Goal: Task Accomplishment & Management: Manage account settings

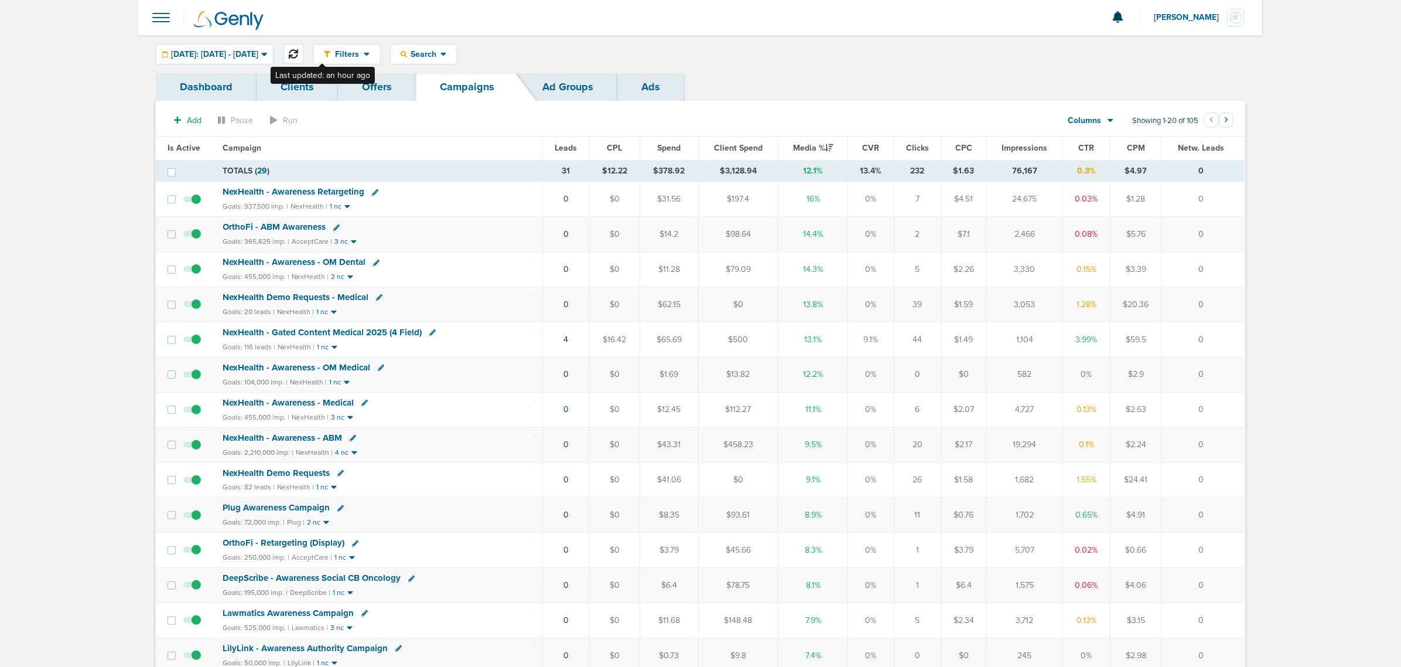
click at [303, 46] on button at bounding box center [294, 54] width 20 height 20
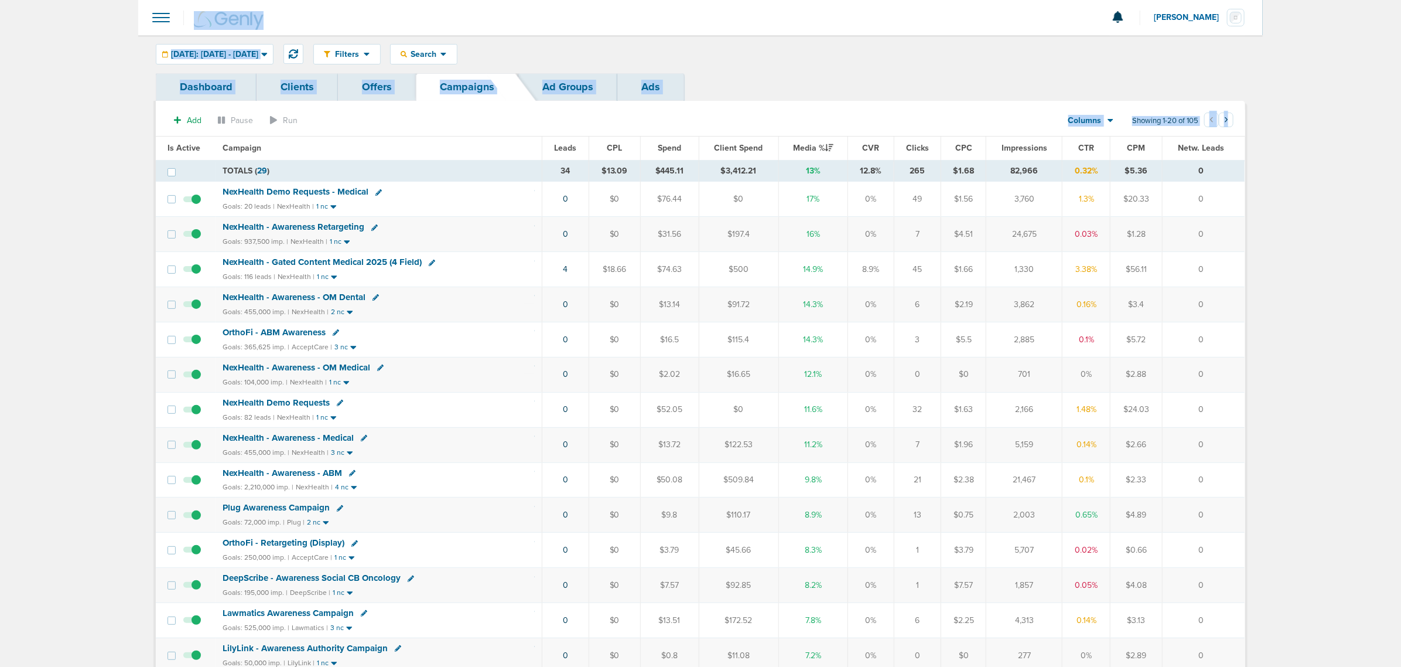
drag, startPoint x: 108, startPoint y: 26, endPoint x: 1384, endPoint y: 411, distance: 1332.4
click at [1384, 411] on main "Notifications You have no unread notifications [PERSON_NAME] Profile Sign Out C…" at bounding box center [700, 499] width 1401 height 998
click at [1383, 413] on main "Notifications You have no unread notifications [PERSON_NAME] Profile Sign Out C…" at bounding box center [700, 499] width 1401 height 998
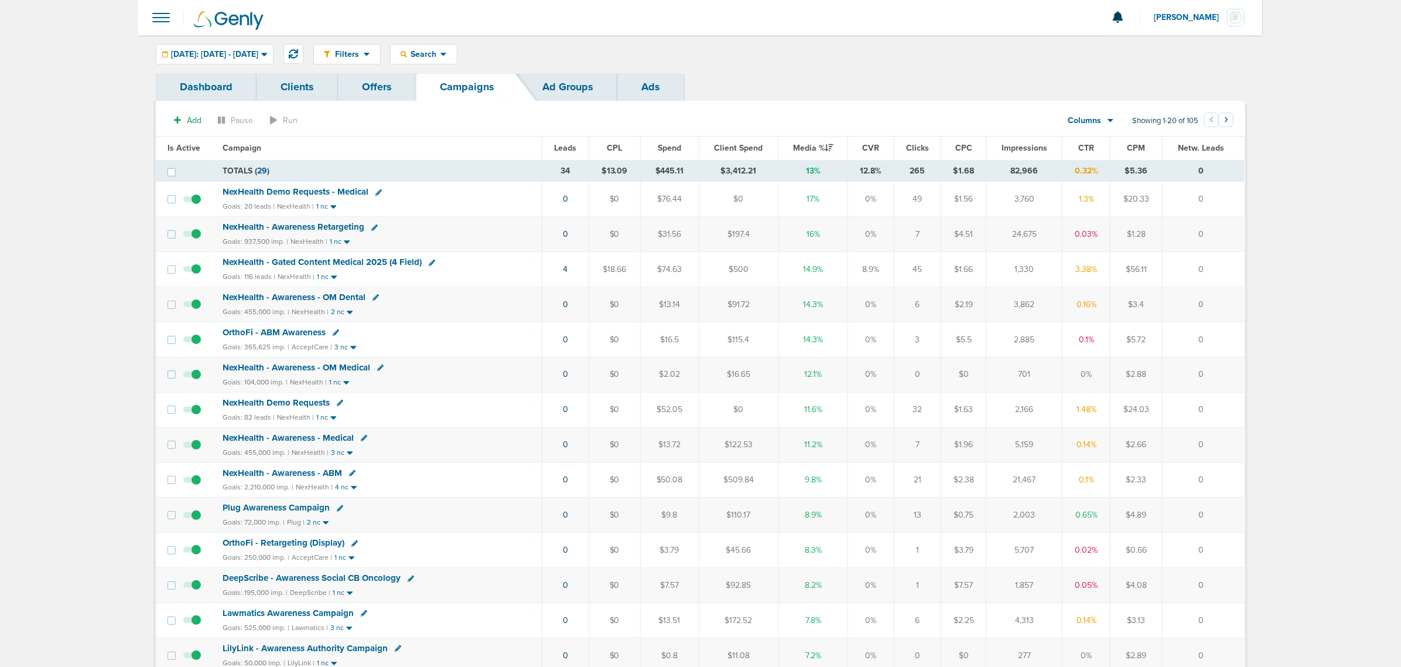
click at [319, 191] on span "NexHealth Demo Requests - Medical" at bounding box center [296, 191] width 146 height 11
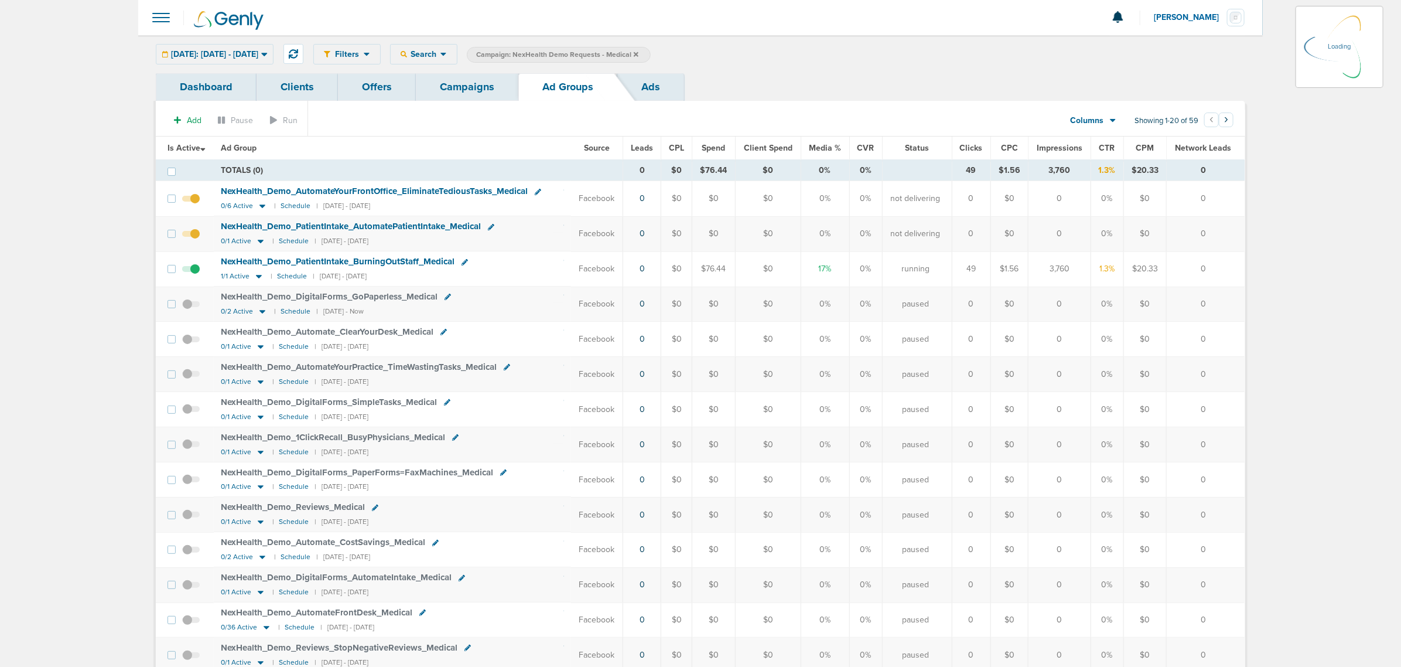
click at [316, 264] on span "NexHealth_ Demo_ PatientIntake_ BurningOutStaff_ Medical" at bounding box center [338, 261] width 234 height 11
click at [288, 261] on span "NexHealth_ Demo_ PatientIntake_ BurningOutStaff_ Medical" at bounding box center [338, 261] width 234 height 11
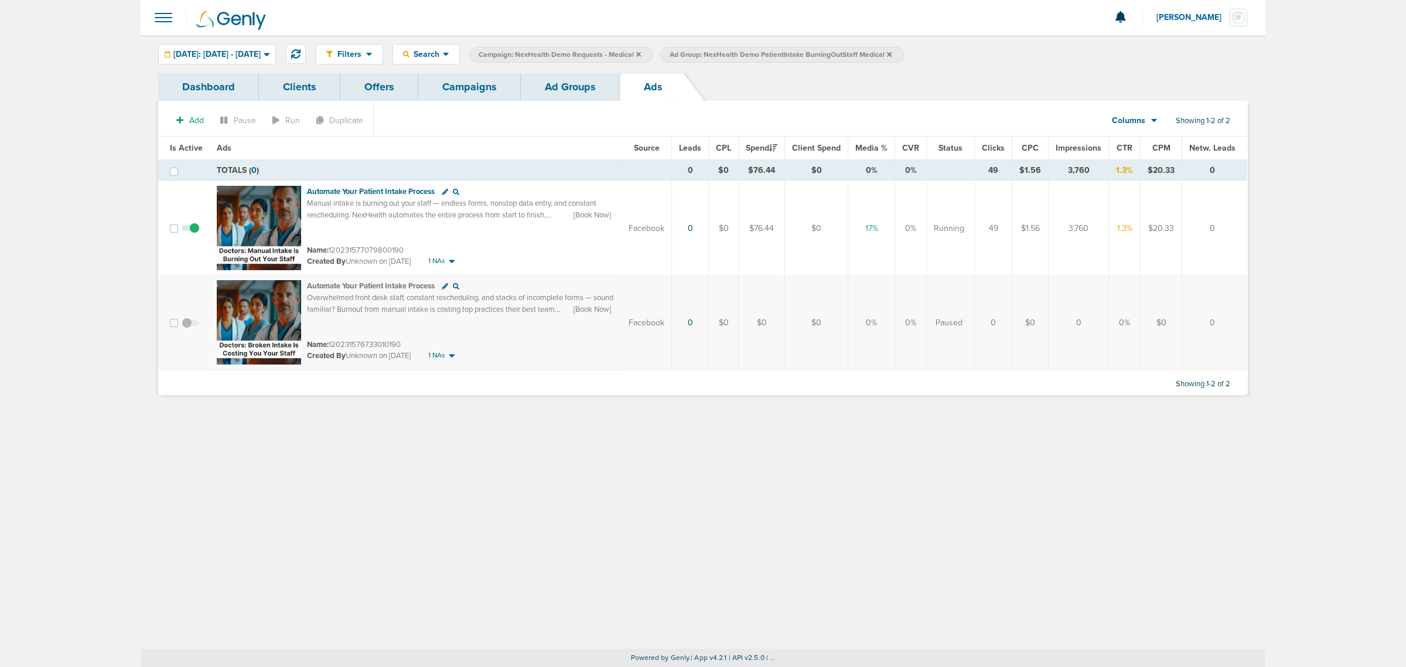
click at [458, 87] on link "Campaigns" at bounding box center [469, 87] width 103 height 28
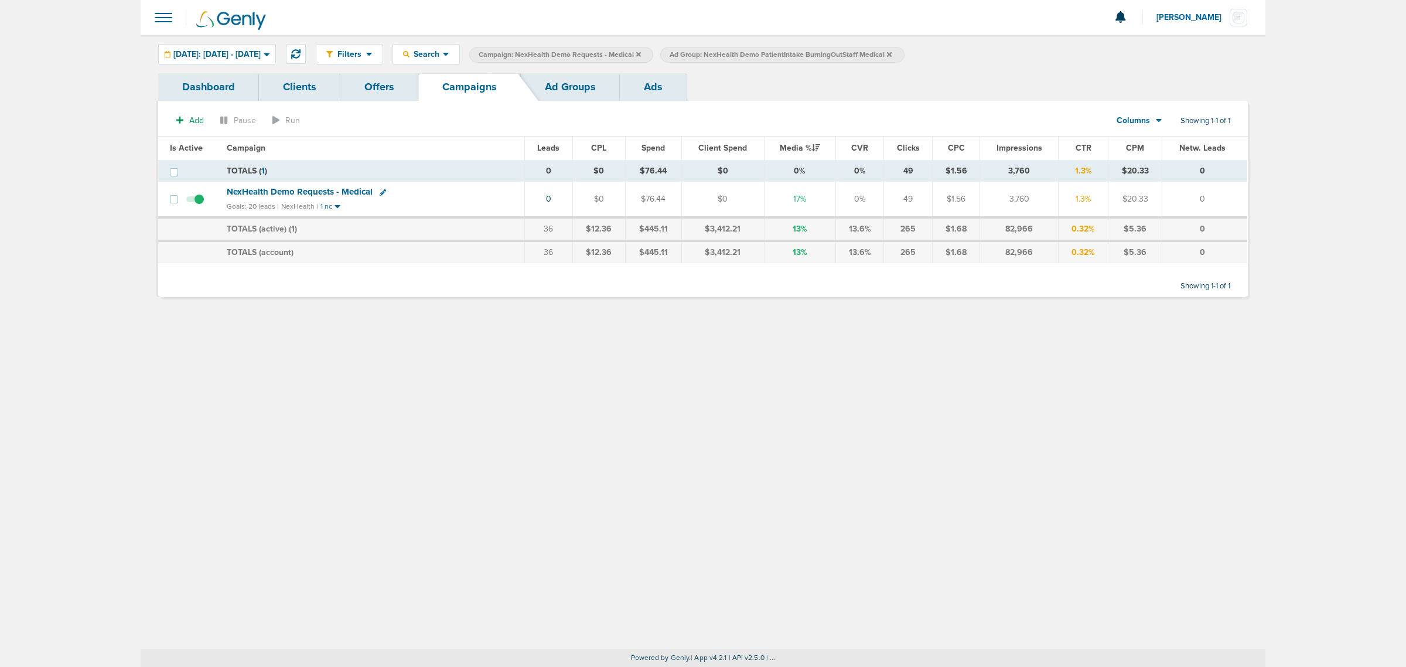
click at [641, 56] on icon at bounding box center [638, 54] width 5 height 7
click at [701, 54] on icon at bounding box center [698, 54] width 5 height 5
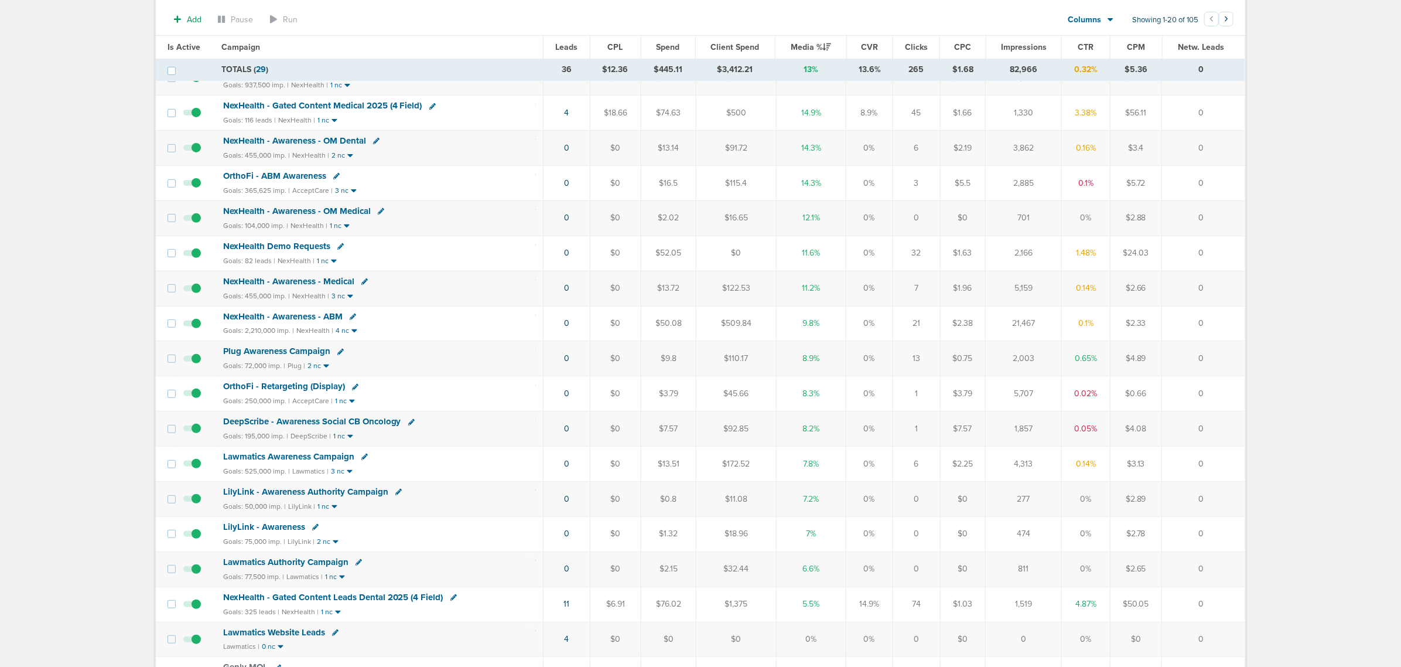
scroll to position [146, 0]
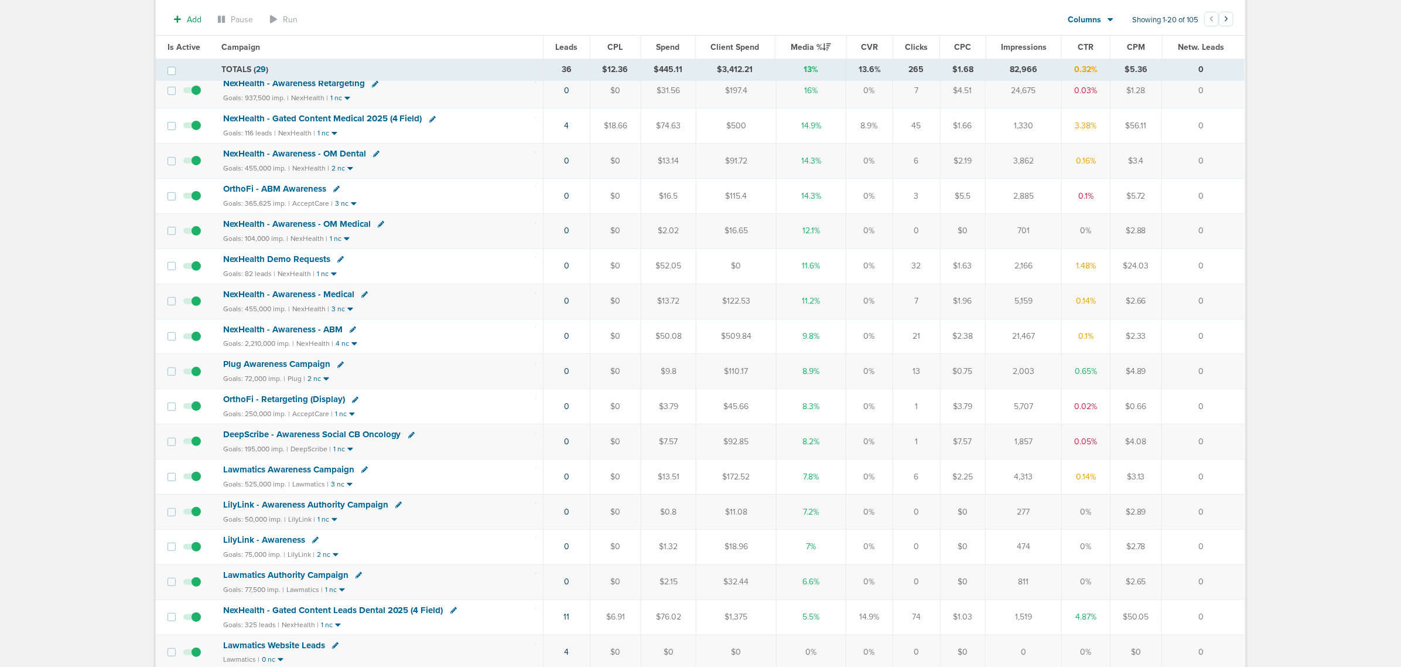
drag, startPoint x: 560, startPoint y: 273, endPoint x: 1210, endPoint y: 265, distance: 650.3
click at [1210, 265] on tr "NexHealth Demo Requests Goals: 82 leads | NexHealth | 1 nc 0 $0 $52.05 $0 11.6%…" at bounding box center [700, 265] width 1089 height 35
click at [1210, 265] on td "0" at bounding box center [1203, 265] width 83 height 35
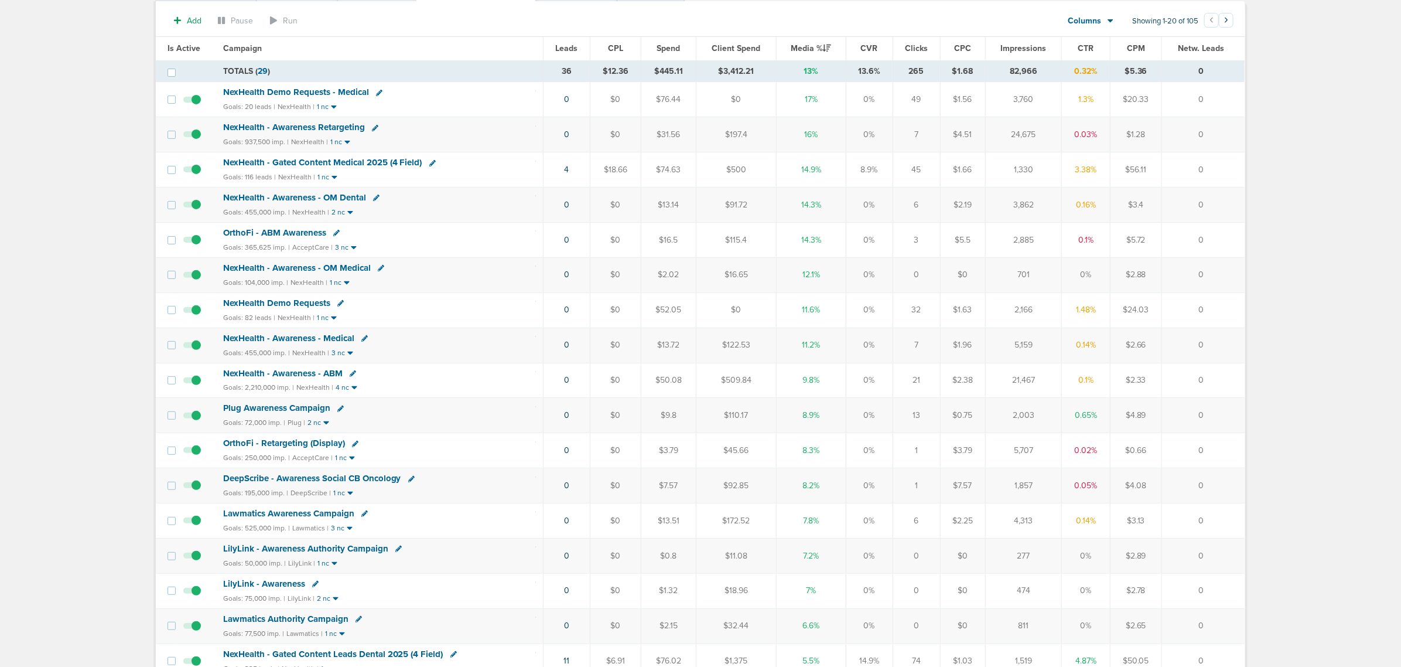
scroll to position [0, 0]
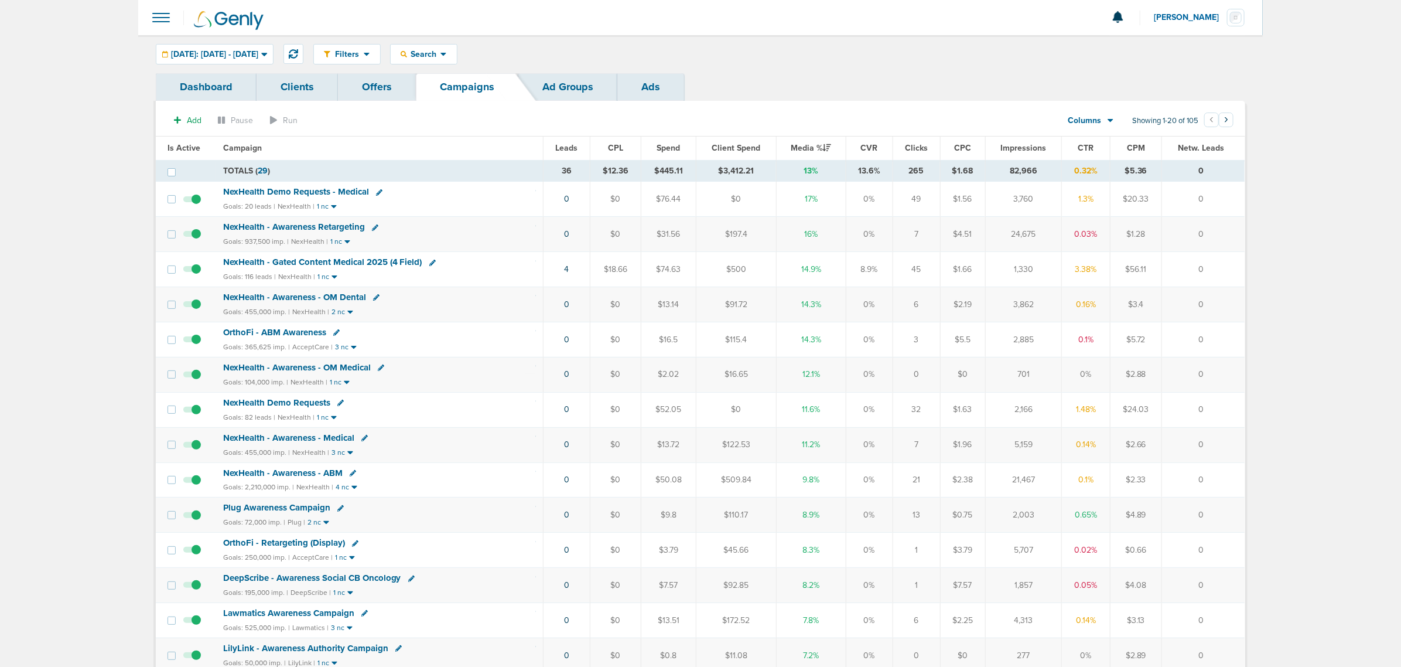
drag, startPoint x: 1214, startPoint y: 171, endPoint x: 503, endPoint y: 162, distance: 711.2
click at [507, 161] on tr "TOTALS ( 29 ) 36 $12.36 $445.11 $3,412.21 13% 13.6% 265 $1.68 82,966 0.32% $5.3…" at bounding box center [700, 171] width 1089 height 22
click at [479, 162] on td "TOTALS ( 29 )" at bounding box center [379, 171] width 327 height 22
drag, startPoint x: 365, startPoint y: 166, endPoint x: 1405, endPoint y: 286, distance: 1046.7
click at [1401, 286] on html "Notifications You have no unread notifications [PERSON_NAME] Profile Sign Out C…" at bounding box center [700, 333] width 1401 height 667
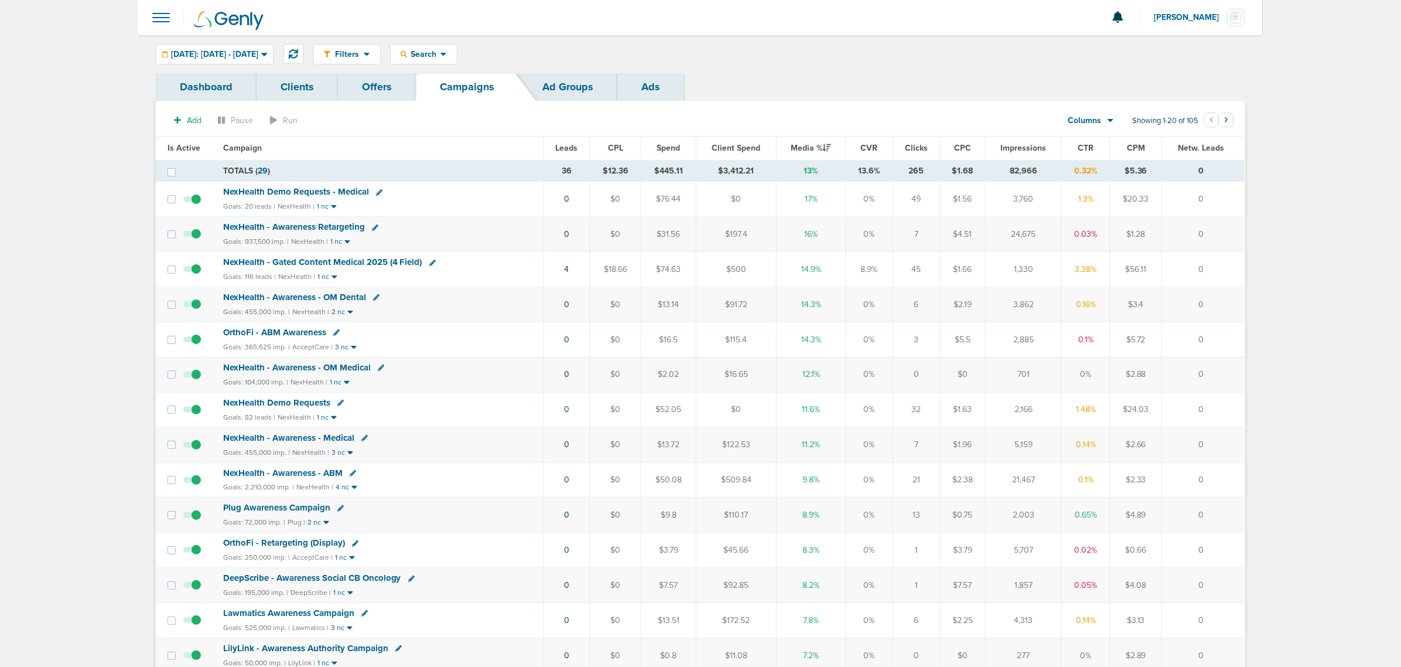
click at [651, 50] on div "Filters Active Only Settings Status Active Inactive Objectives MQL SQL Traffic …" at bounding box center [779, 54] width 932 height 21
drag, startPoint x: 121, startPoint y: 39, endPoint x: 1330, endPoint y: 432, distance: 1271.5
click at [1330, 432] on main "Notifications You have no unread notifications [PERSON_NAME] Profile Sign Out C…" at bounding box center [700, 499] width 1401 height 998
click at [1313, 428] on main "Notifications You have no unread notifications [PERSON_NAME] Profile Sign Out C…" at bounding box center [700, 499] width 1401 height 998
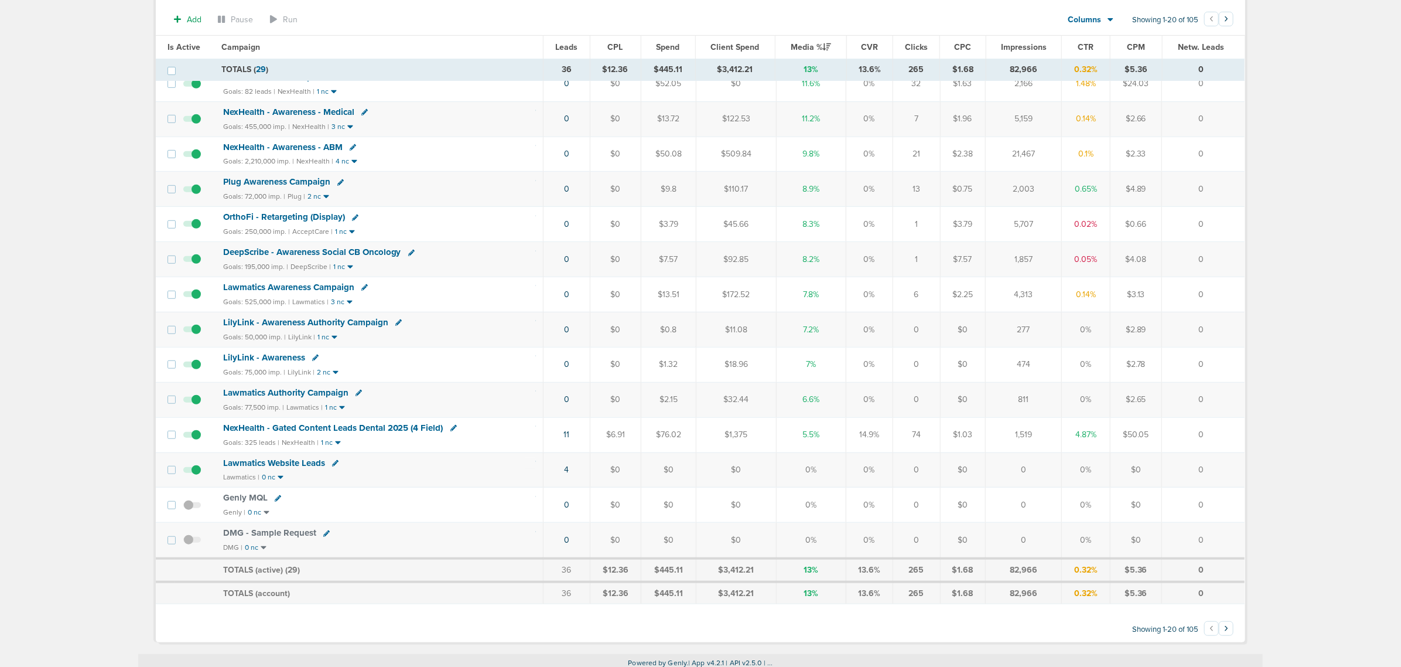
scroll to position [344, 0]
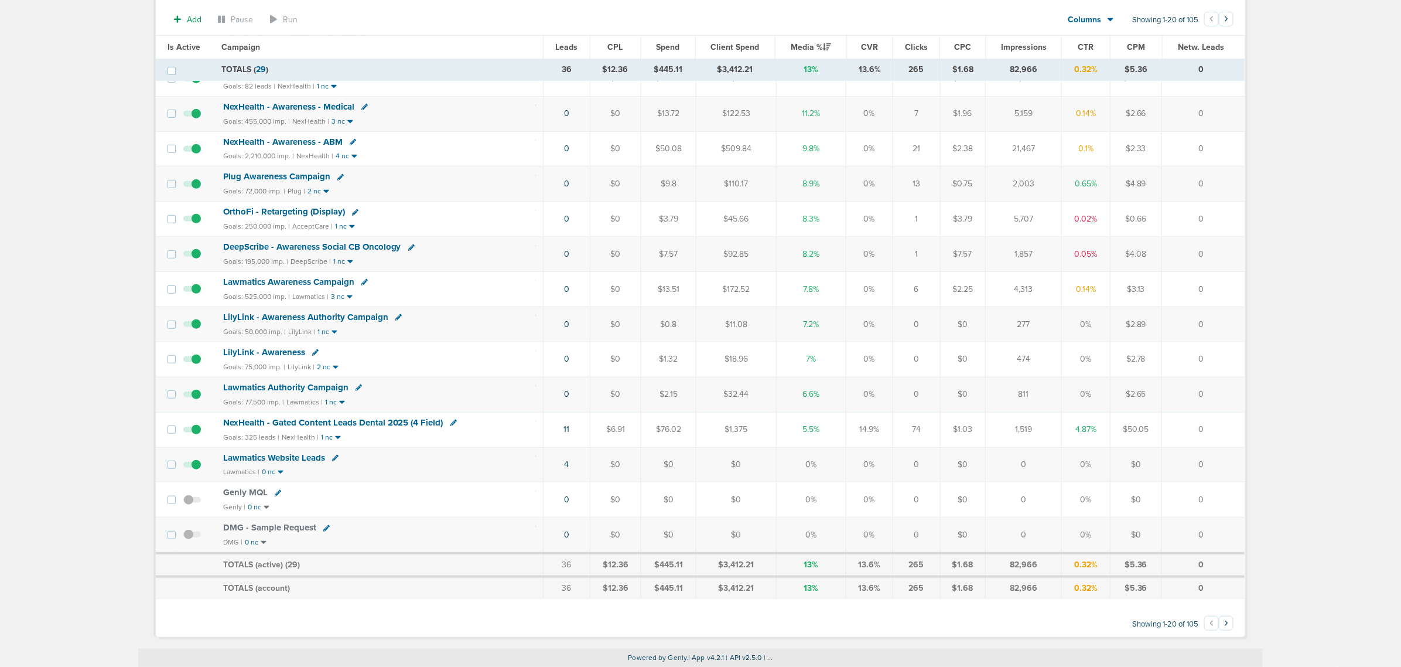
drag, startPoint x: 1226, startPoint y: 498, endPoint x: 486, endPoint y: 490, distance: 739.9
click at [486, 490] on tr "Genly MQL Genly | 0 nc 0 $0 $0 $0 0% 0% 0 $0 0 0% $0 0" at bounding box center [700, 499] width 1089 height 35
click at [479, 465] on td "Lawmatics Website Leads Lawmatics | 0 nc" at bounding box center [379, 464] width 327 height 35
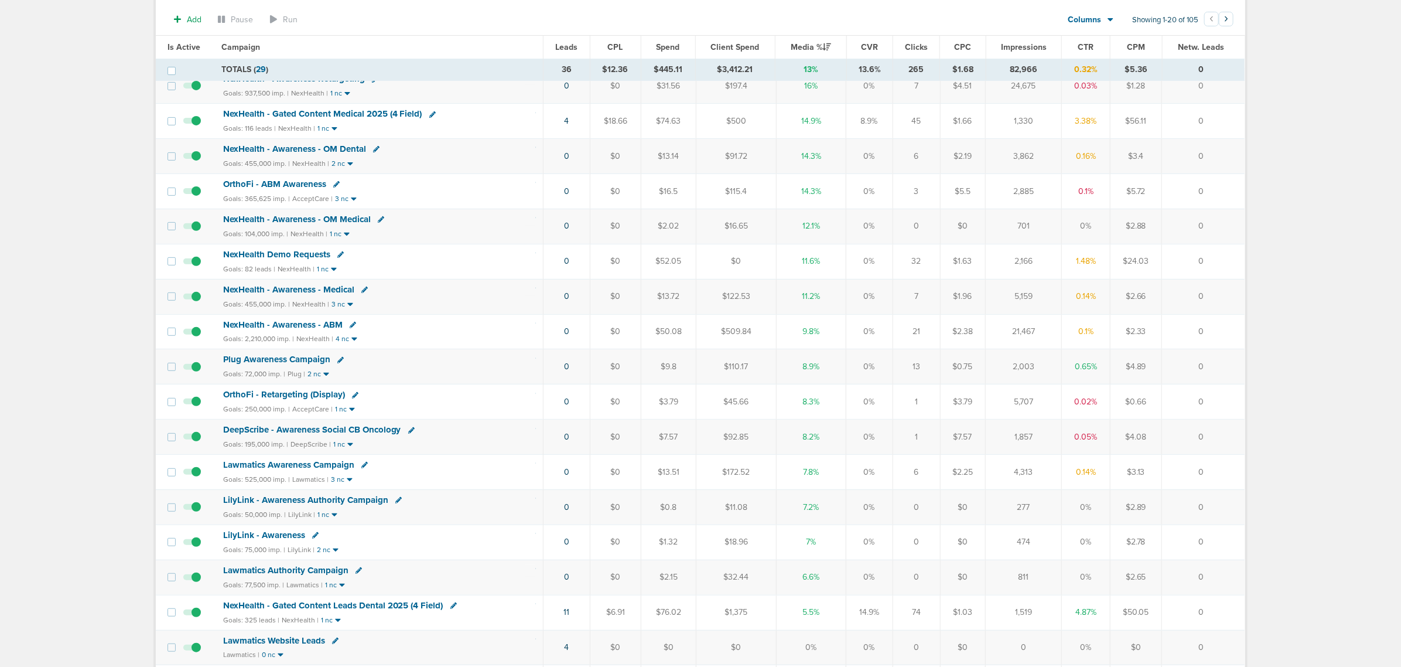
scroll to position [125, 0]
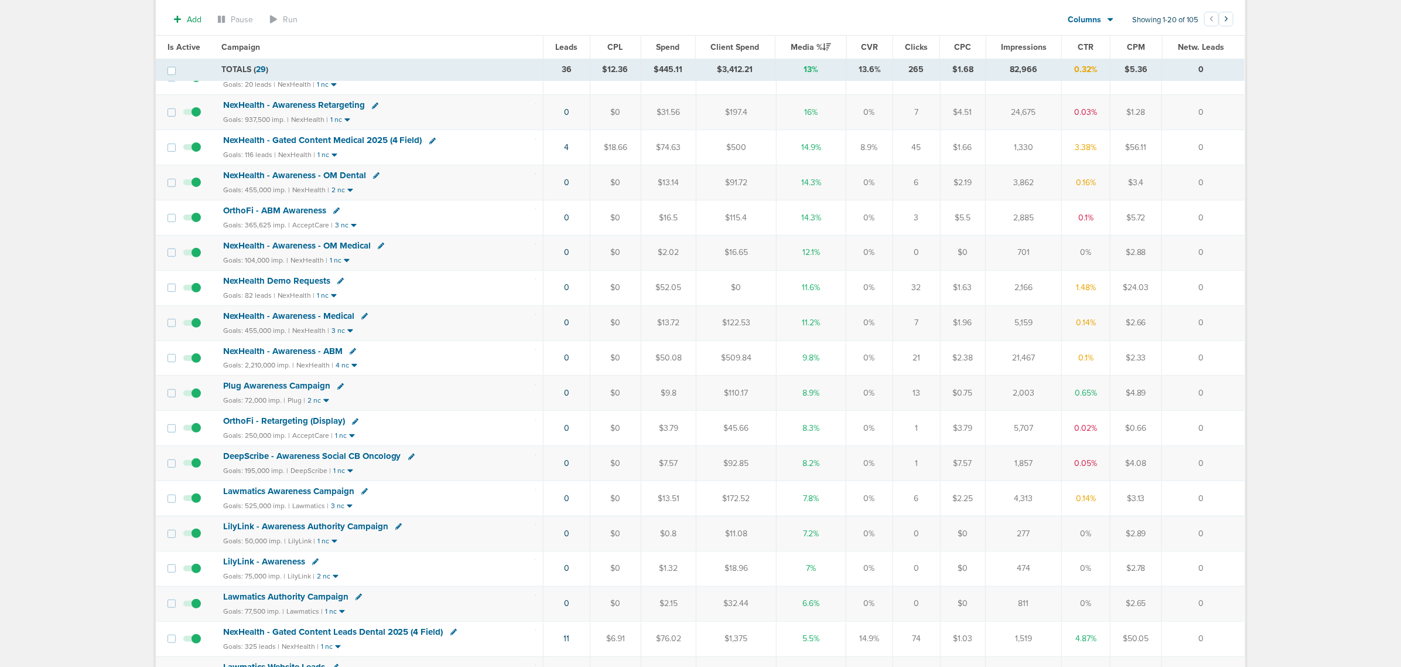
click at [279, 279] on span "NexHealth Demo Requests" at bounding box center [276, 280] width 107 height 11
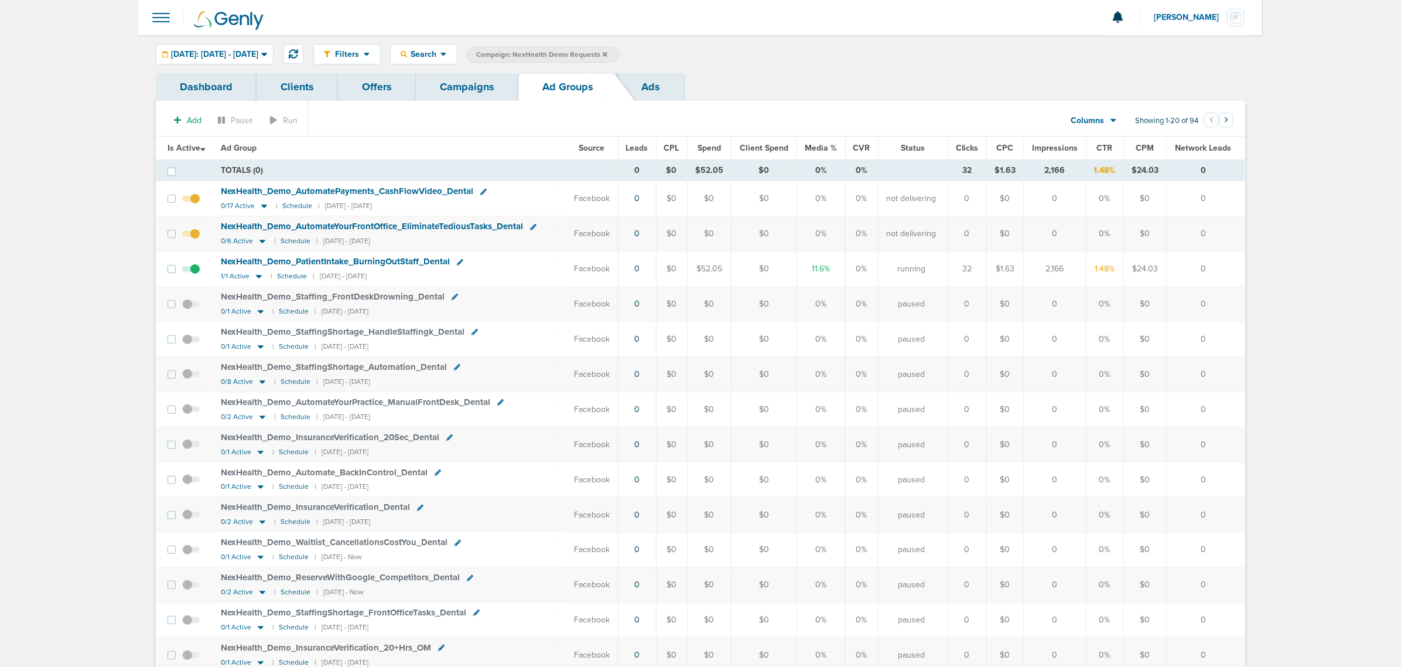
click at [376, 259] on span "NexHealth_ Demo_ PatientIntake_ BurningOutStaff_ Dental" at bounding box center [335, 261] width 229 height 11
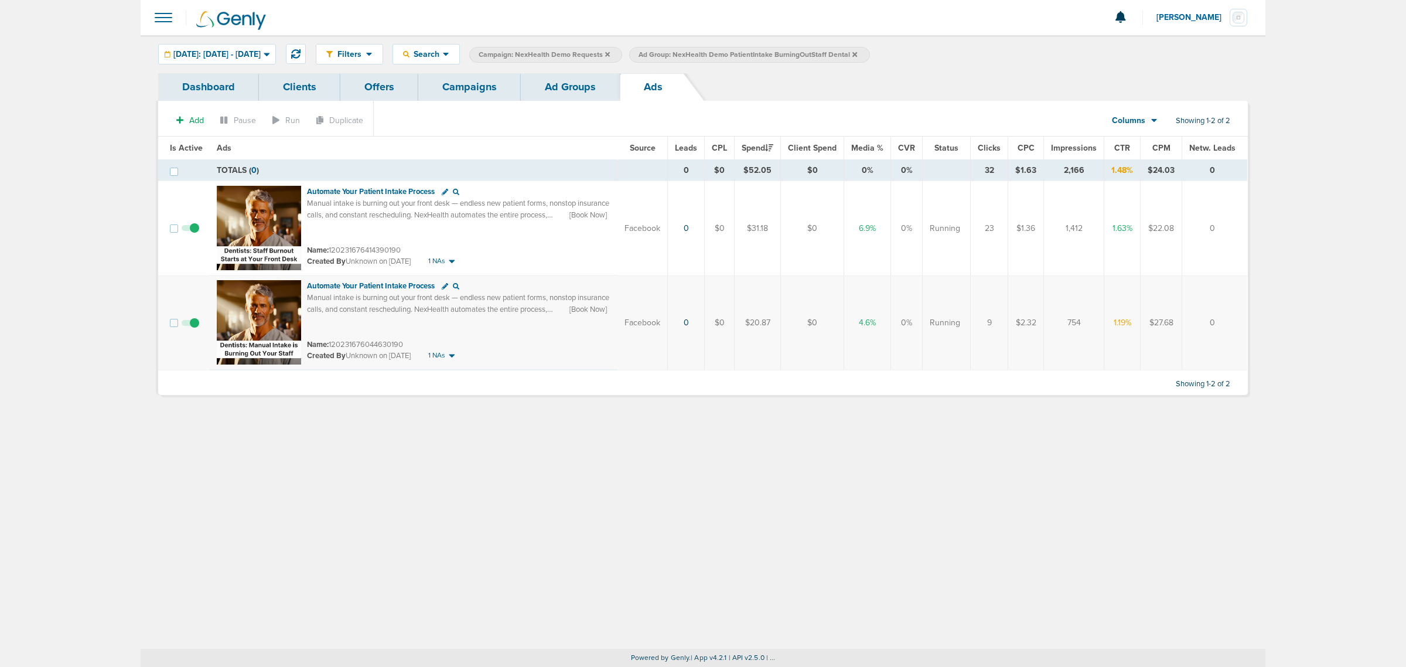
click at [582, 82] on link "Ad Groups" at bounding box center [570, 87] width 99 height 28
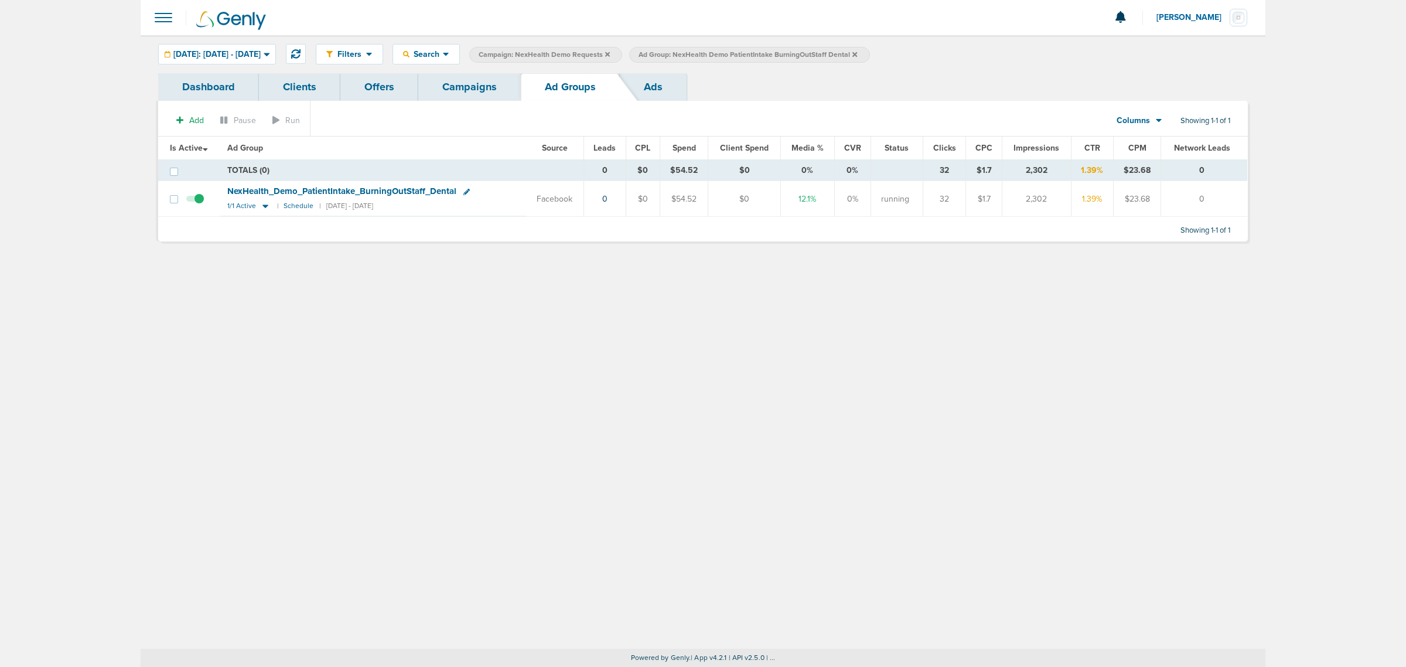
click at [470, 95] on link "Campaigns" at bounding box center [469, 87] width 103 height 28
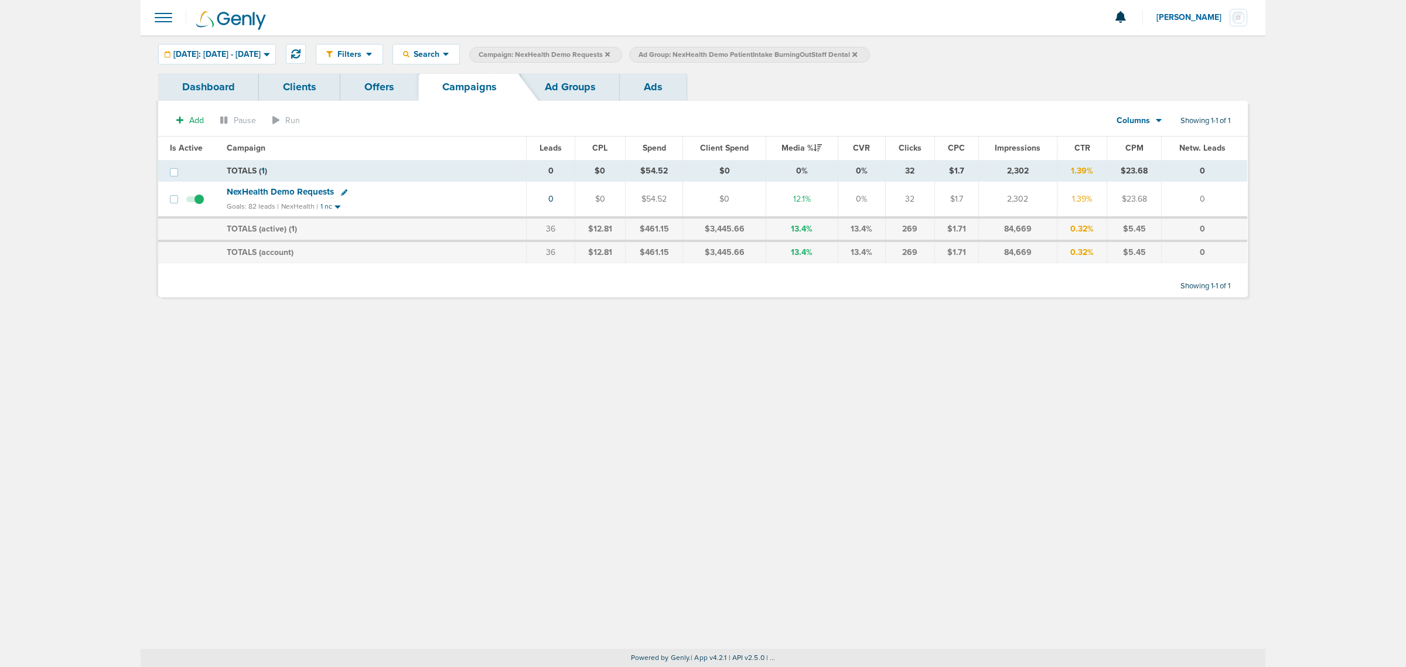
click at [545, 88] on link "Ad Groups" at bounding box center [570, 87] width 99 height 28
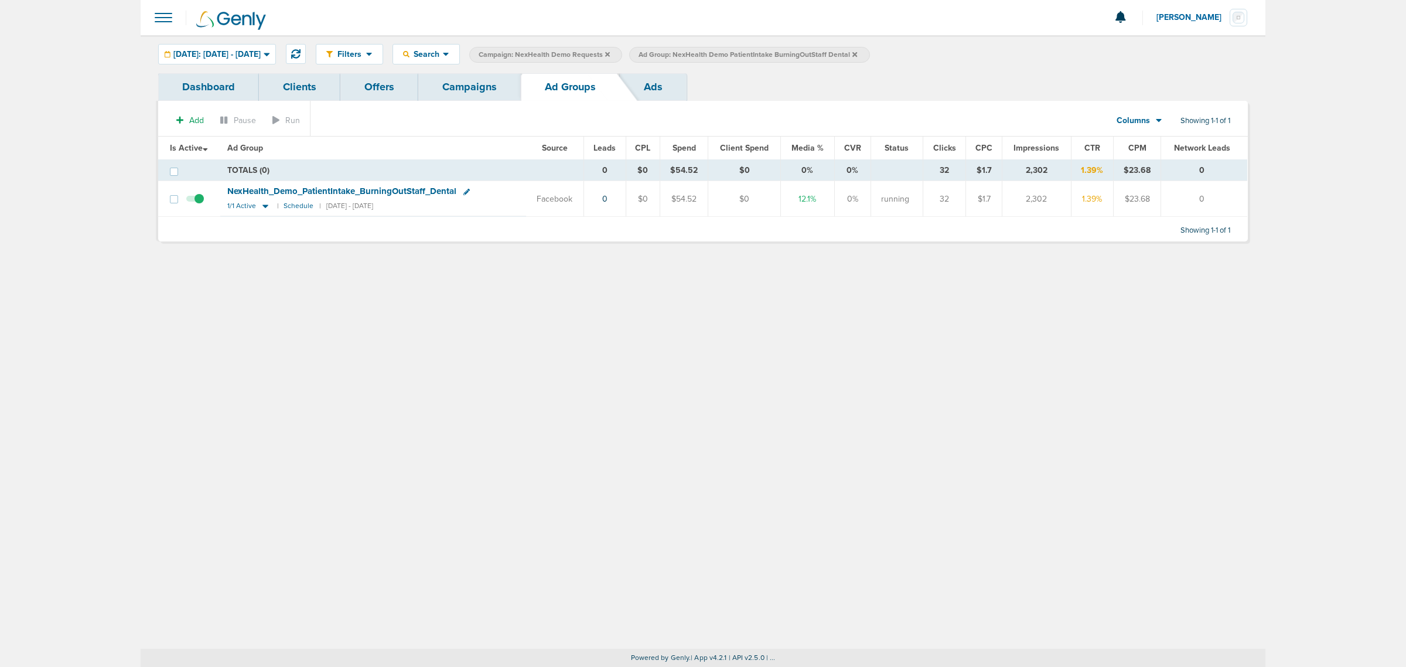
click at [394, 191] on span "NexHealth_ Demo_ PatientIntake_ BurningOutStaff_ Dental" at bounding box center [341, 191] width 229 height 11
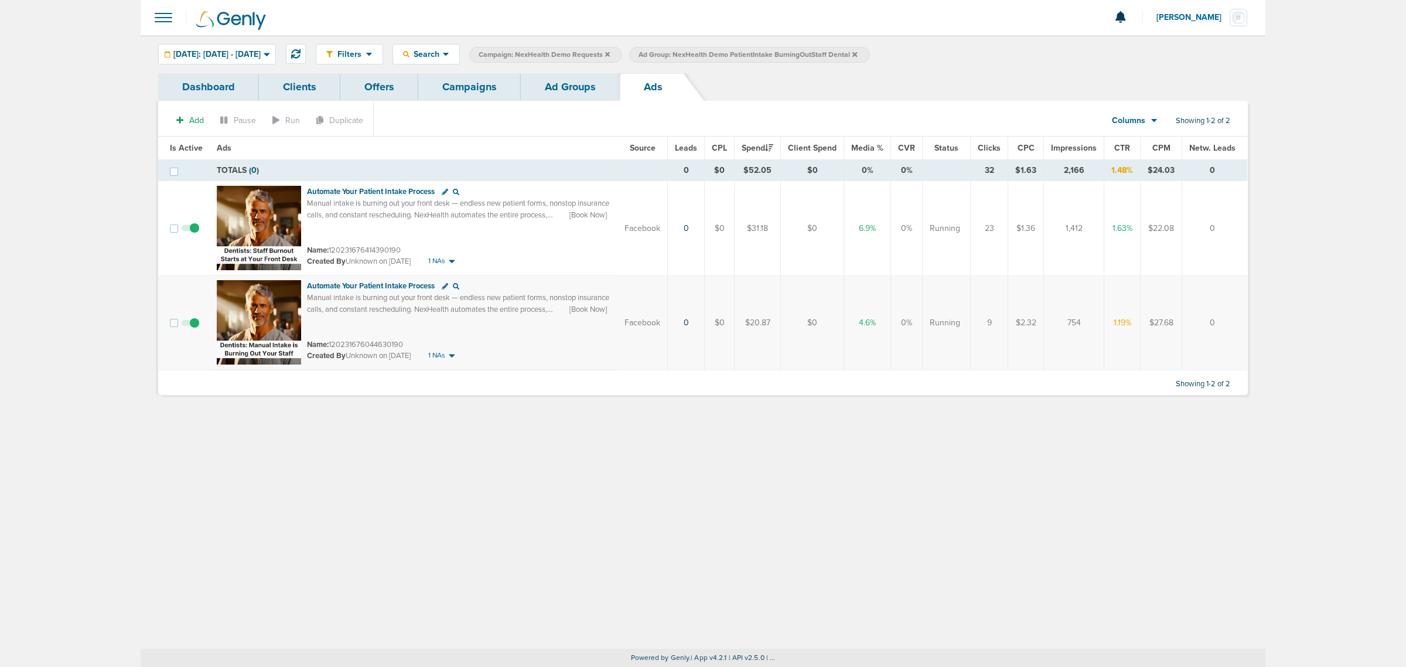
click at [447, 88] on link "Campaigns" at bounding box center [469, 87] width 103 height 28
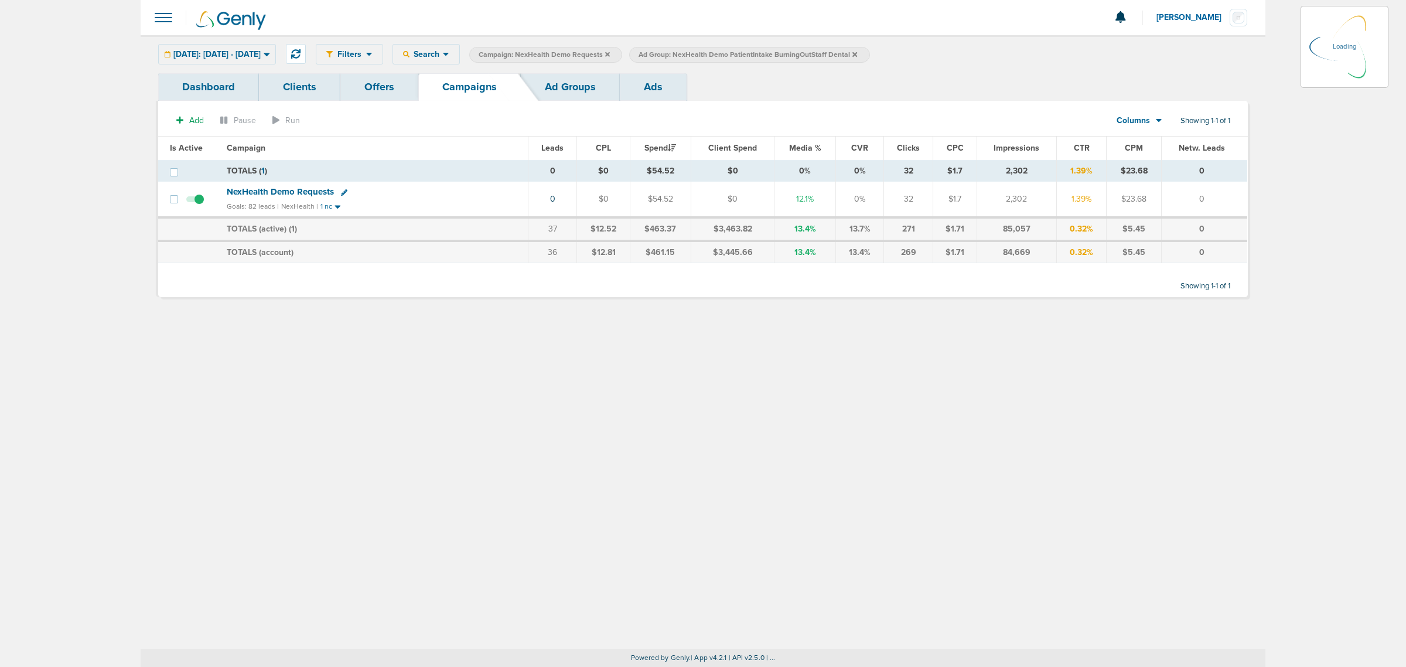
click at [610, 53] on icon at bounding box center [607, 54] width 5 height 7
click at [610, 56] on icon at bounding box center [607, 54] width 5 height 5
click at [610, 51] on icon at bounding box center [607, 54] width 5 height 7
click at [697, 54] on icon at bounding box center [694, 54] width 5 height 5
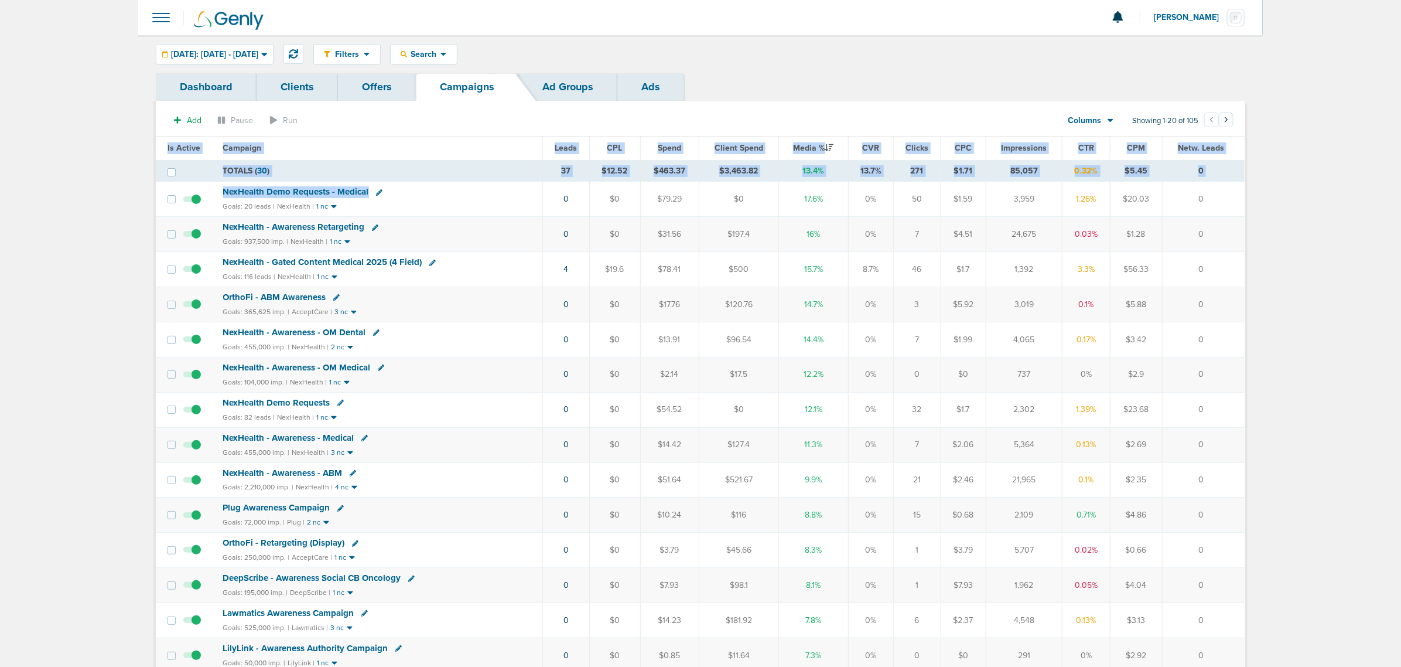
drag, startPoint x: 494, startPoint y: 194, endPoint x: 1350, endPoint y: 334, distance: 867.8
click at [1350, 333] on main "Notifications You have no unread notifications [PERSON_NAME] Profile Sign Out C…" at bounding box center [700, 499] width 1401 height 998
click at [1316, 347] on main "Notifications You have no unread notifications [PERSON_NAME] Profile Sign Out C…" at bounding box center [700, 499] width 1401 height 998
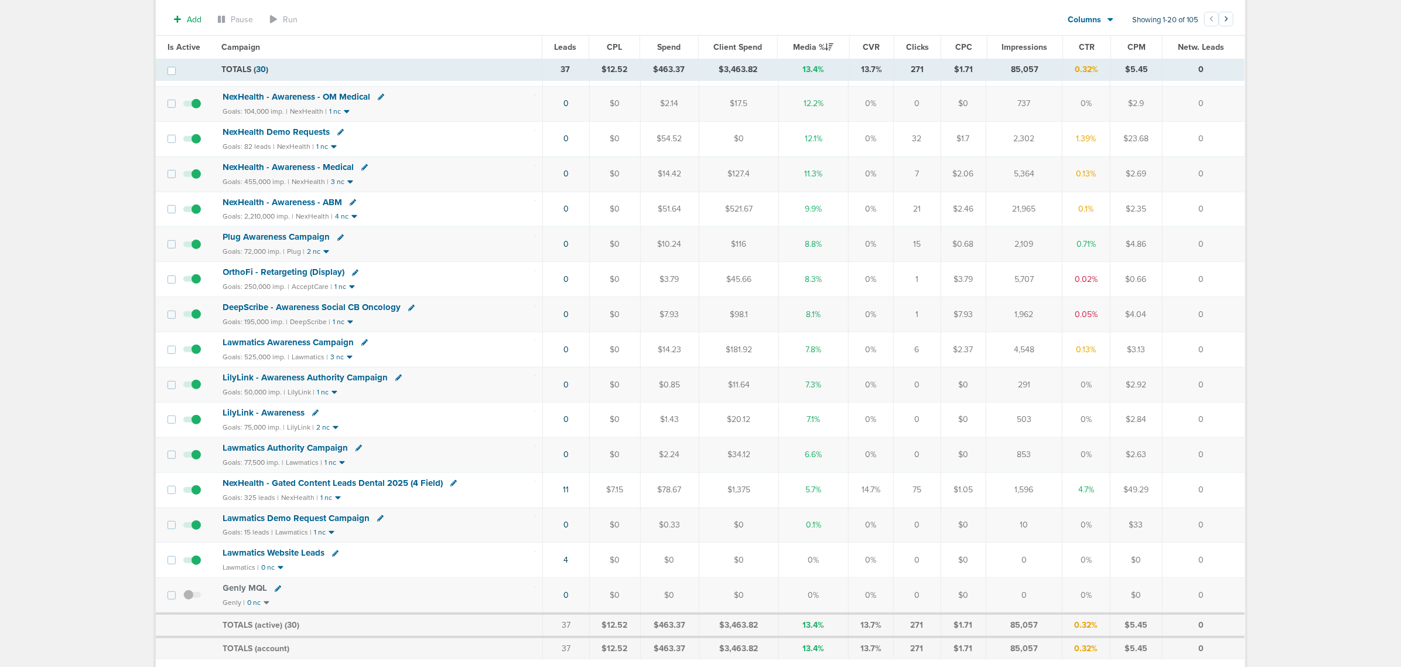
scroll to position [344, 0]
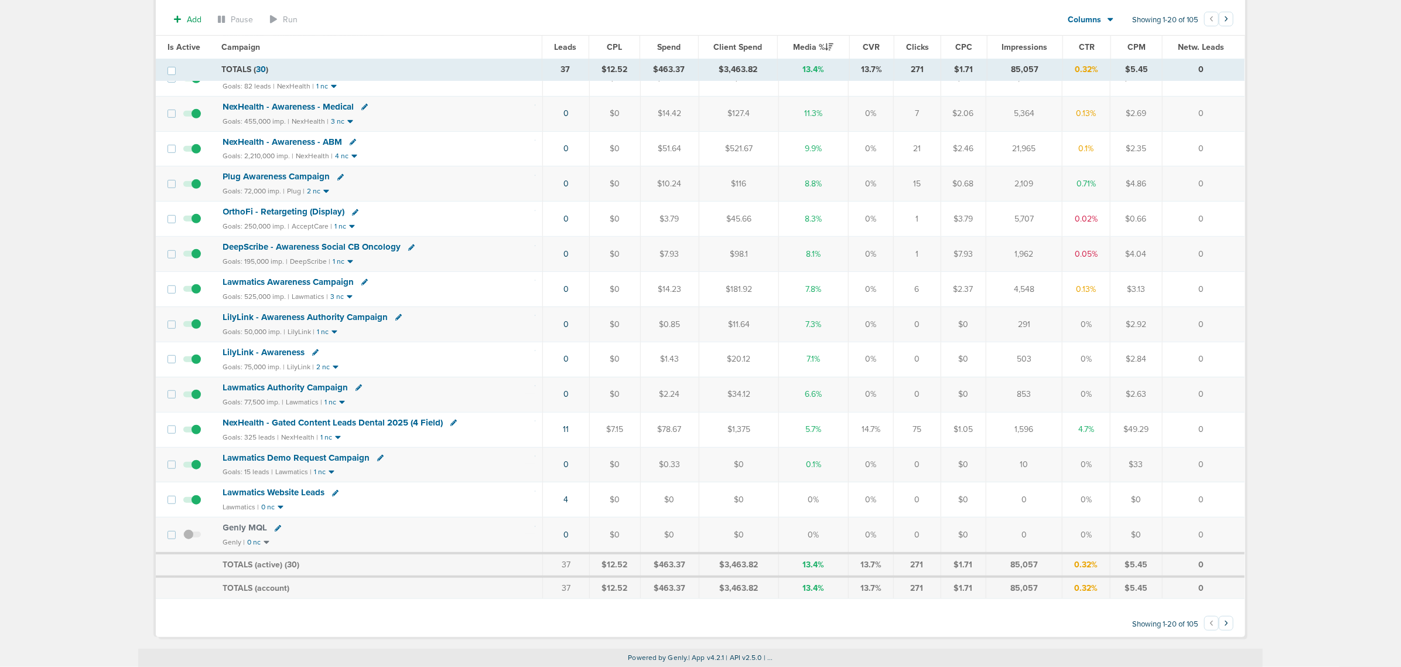
drag, startPoint x: 1207, startPoint y: 507, endPoint x: 98, endPoint y: 331, distance: 1122.7
click at [83, 351] on main "Notifications You have no unread notifications [PERSON_NAME] Profile Sign Out C…" at bounding box center [700, 166] width 1401 height 1001
click at [110, 321] on main "Notifications You have no unread notifications [PERSON_NAME] Profile Sign Out C…" at bounding box center [700, 166] width 1401 height 1001
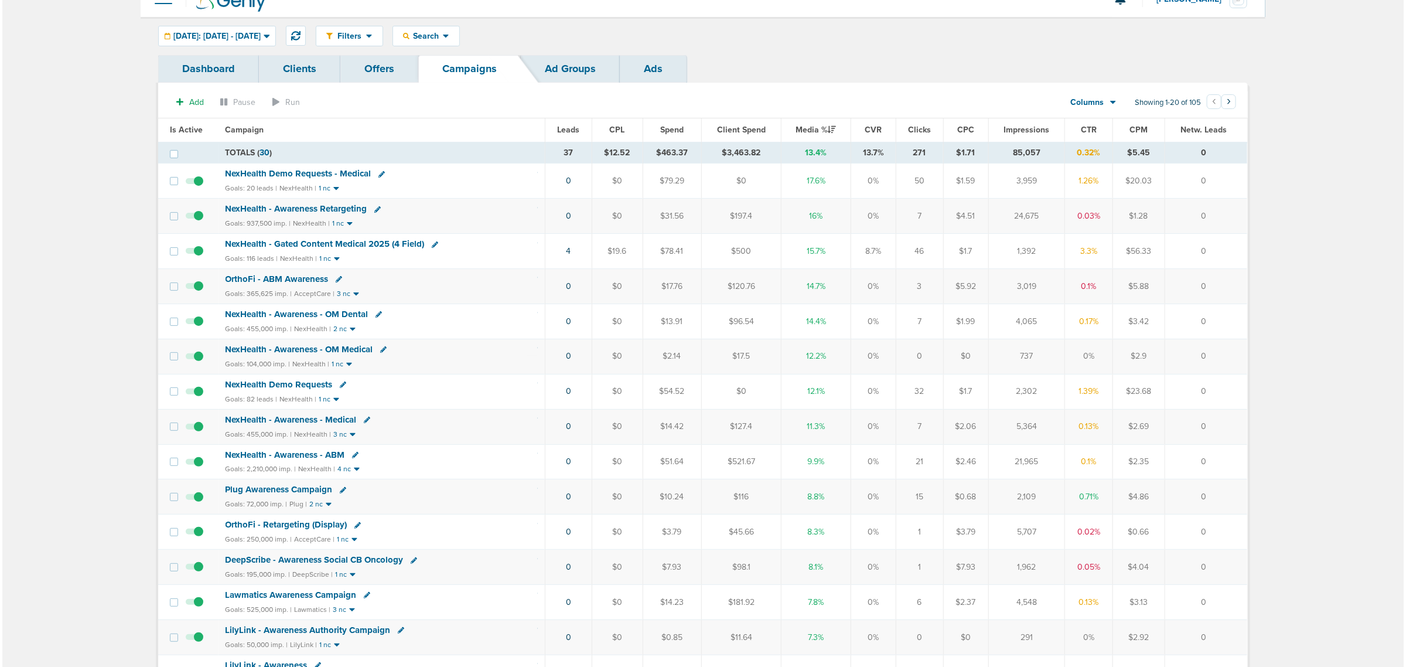
scroll to position [0, 0]
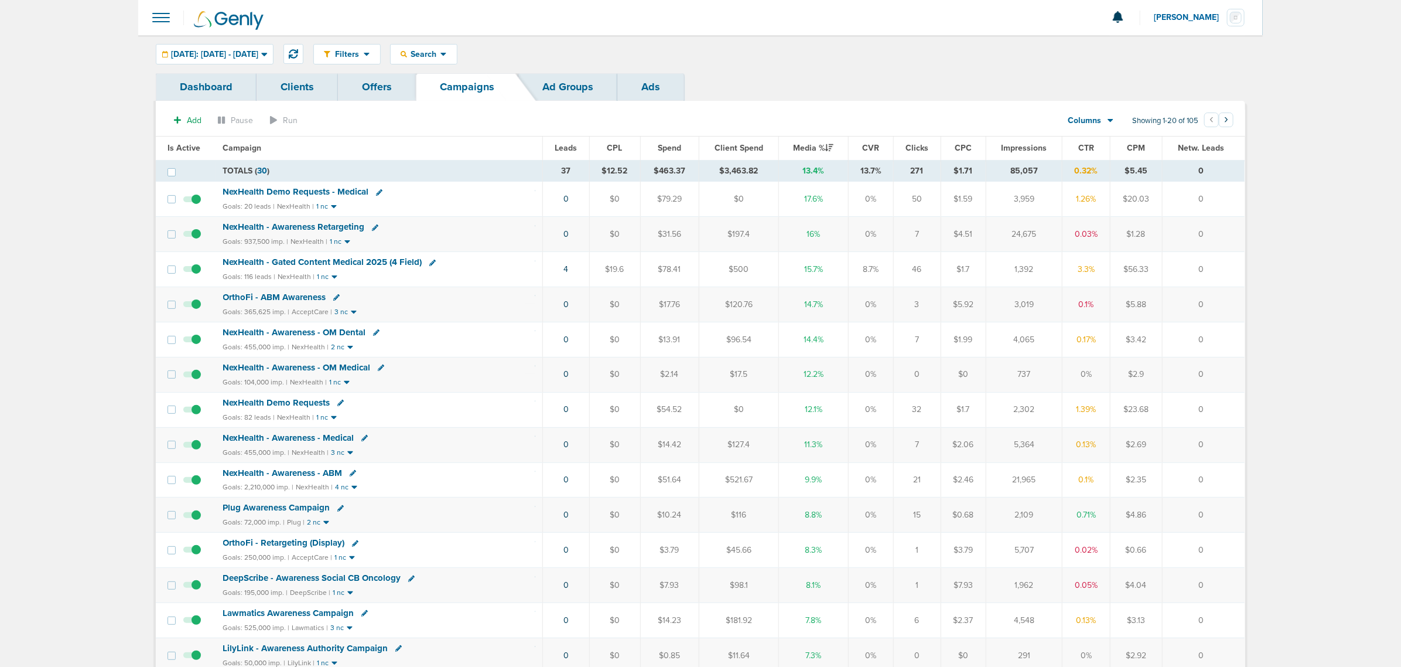
drag, startPoint x: 1222, startPoint y: 523, endPoint x: 53, endPoint y: 249, distance: 1200.3
click at [53, 255] on main "Notifications You have no unread notifications [PERSON_NAME] Profile Sign Out C…" at bounding box center [700, 499] width 1401 height 998
click at [69, 205] on main "Notifications You have no unread notifications [PERSON_NAME] Profile Sign Out C…" at bounding box center [700, 499] width 1401 height 998
click at [452, 194] on div "NexHealth Demo Requests - Medical" at bounding box center [379, 192] width 312 height 12
drag, startPoint x: 491, startPoint y: 200, endPoint x: 1224, endPoint y: 200, distance: 733.4
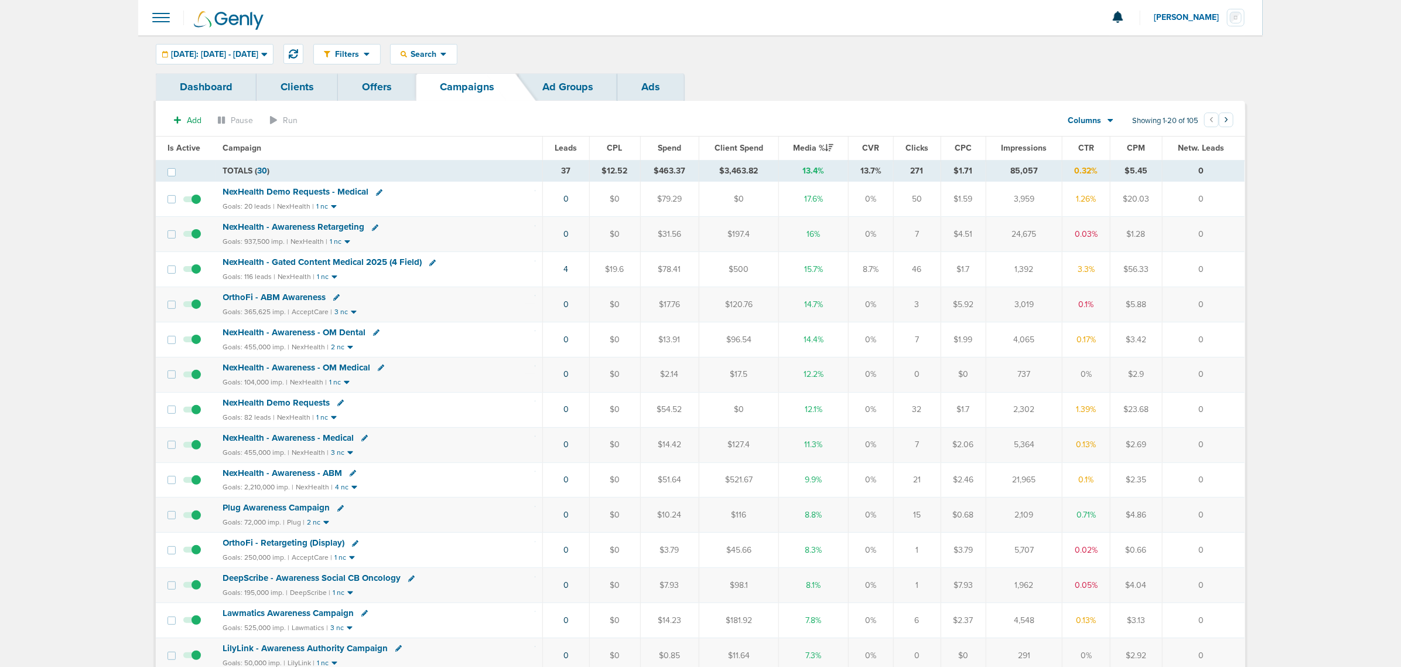
click at [1224, 200] on tr "NexHealth Demo Requests - Medical Goals: 20 leads | NexHealth | 1 nc 0 $0 $79.2…" at bounding box center [700, 199] width 1089 height 35
click at [1224, 200] on td "0" at bounding box center [1203, 199] width 83 height 35
click at [446, 196] on div "NexHealth Demo Requests - Medical" at bounding box center [379, 192] width 312 height 12
click at [376, 191] on icon at bounding box center [379, 192] width 6 height 6
select select
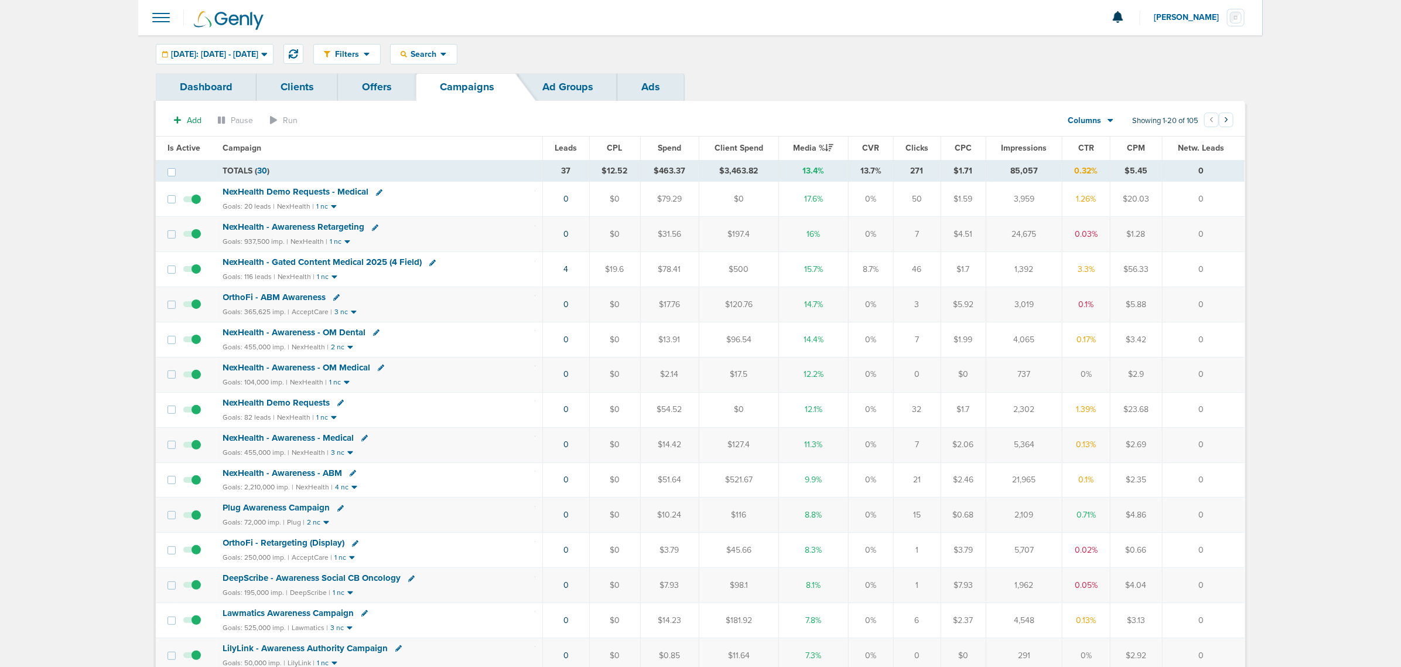
select select
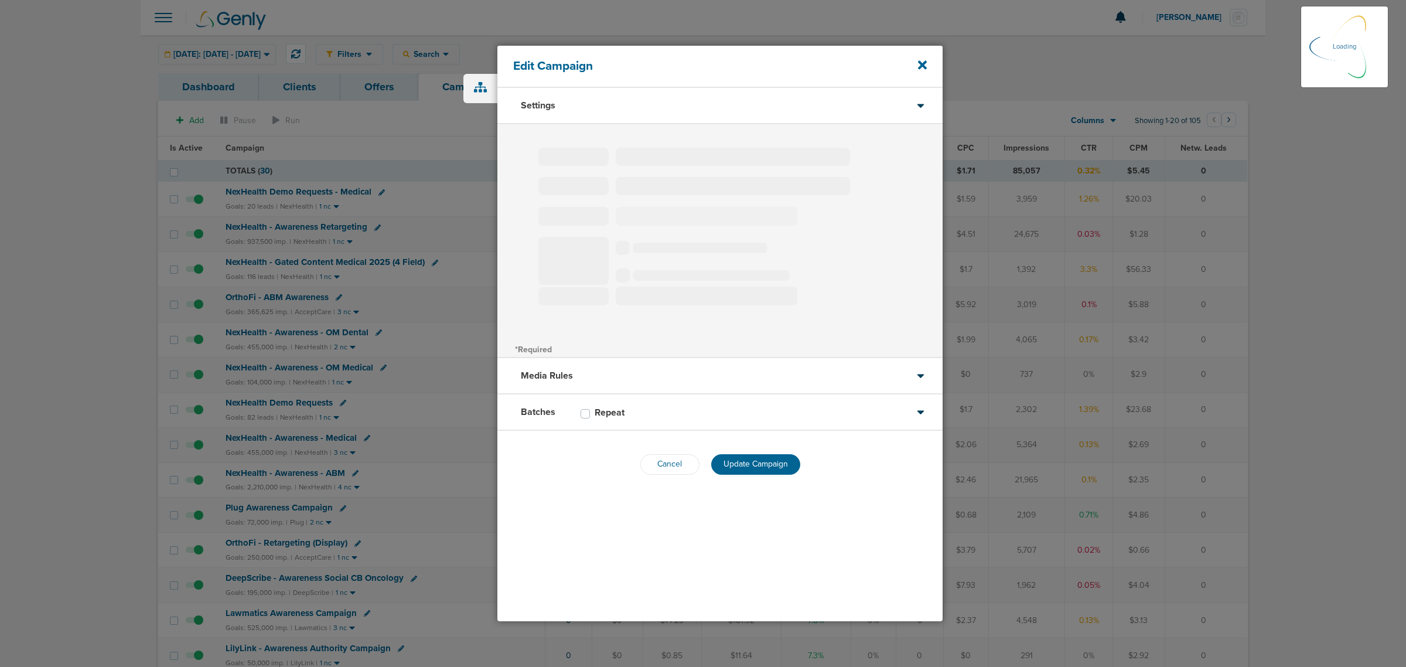
type input "NexHealth Demo Requests - Medical"
select select "Leads"
radio input "true"
select select "readOnly"
select select "1"
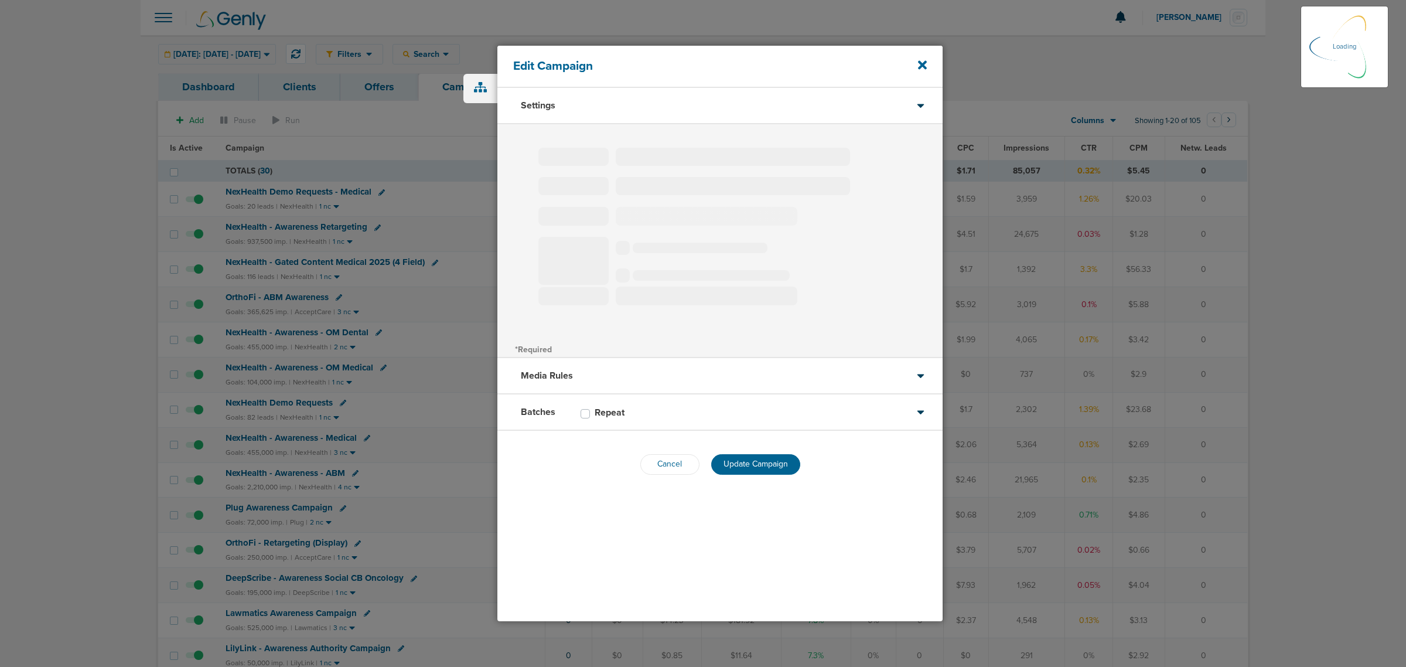
select select "2"
select select "3"
select select "4"
select select "6"
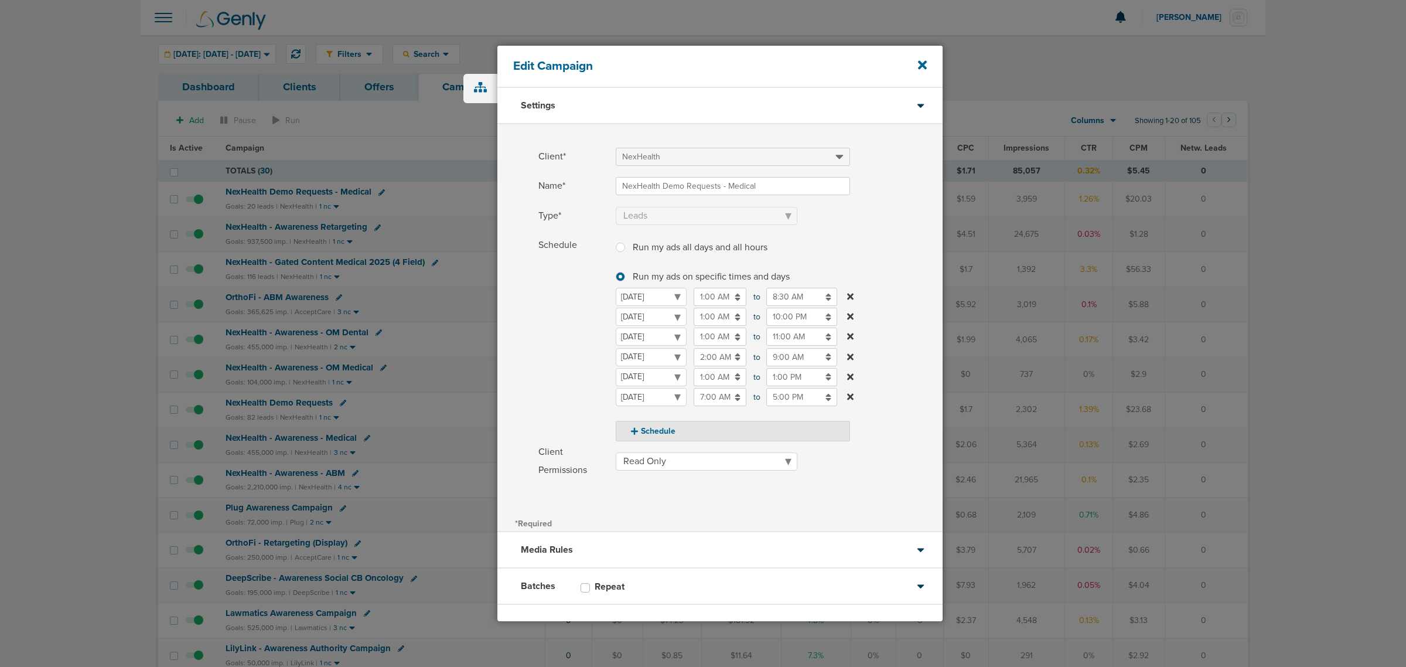
scroll to position [50, 0]
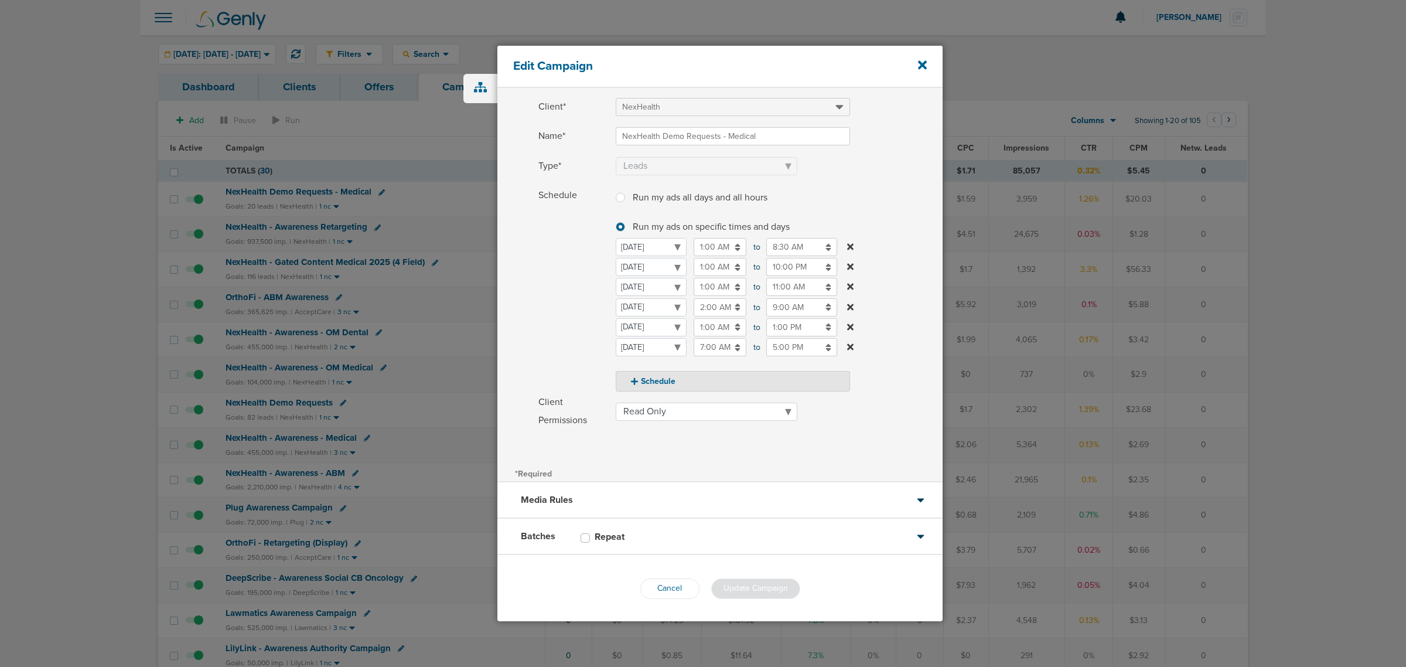
click at [870, 197] on label "Schedule Run my ads all days and all hours Run my ads all days and all hours Ru…" at bounding box center [740, 288] width 404 height 205
click at [852, 193] on label "Schedule Run my ads all days and all hours Run my ads all days and all hours Ru…" at bounding box center [740, 288] width 404 height 205
click at [807, 271] on input "10:00 PM" at bounding box center [801, 267] width 71 height 18
click at [879, 329] on button "PM" at bounding box center [880, 323] width 17 height 18
type input "10:00 AM"
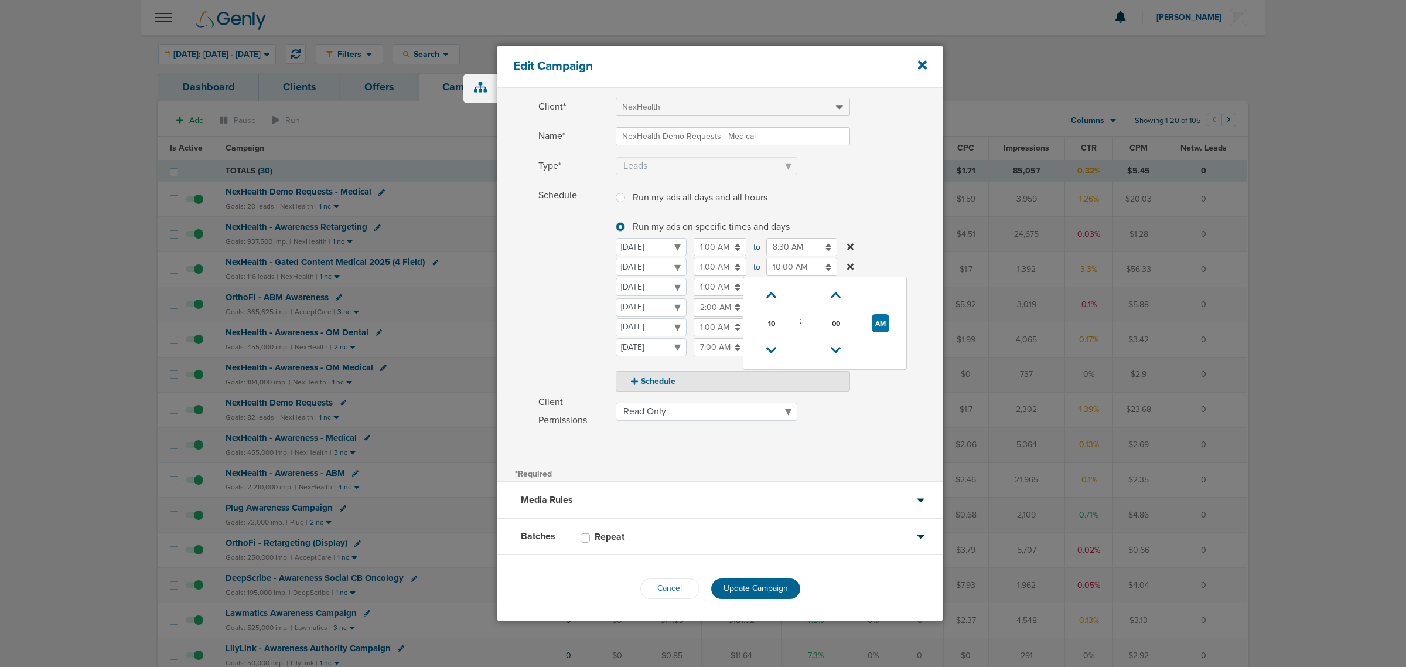
click at [873, 204] on label "Schedule Run my ads all days and all hours Run my ads all days and all hours Ru…" at bounding box center [740, 288] width 404 height 205
click at [757, 583] on span "Update Campaign" at bounding box center [755, 588] width 64 height 10
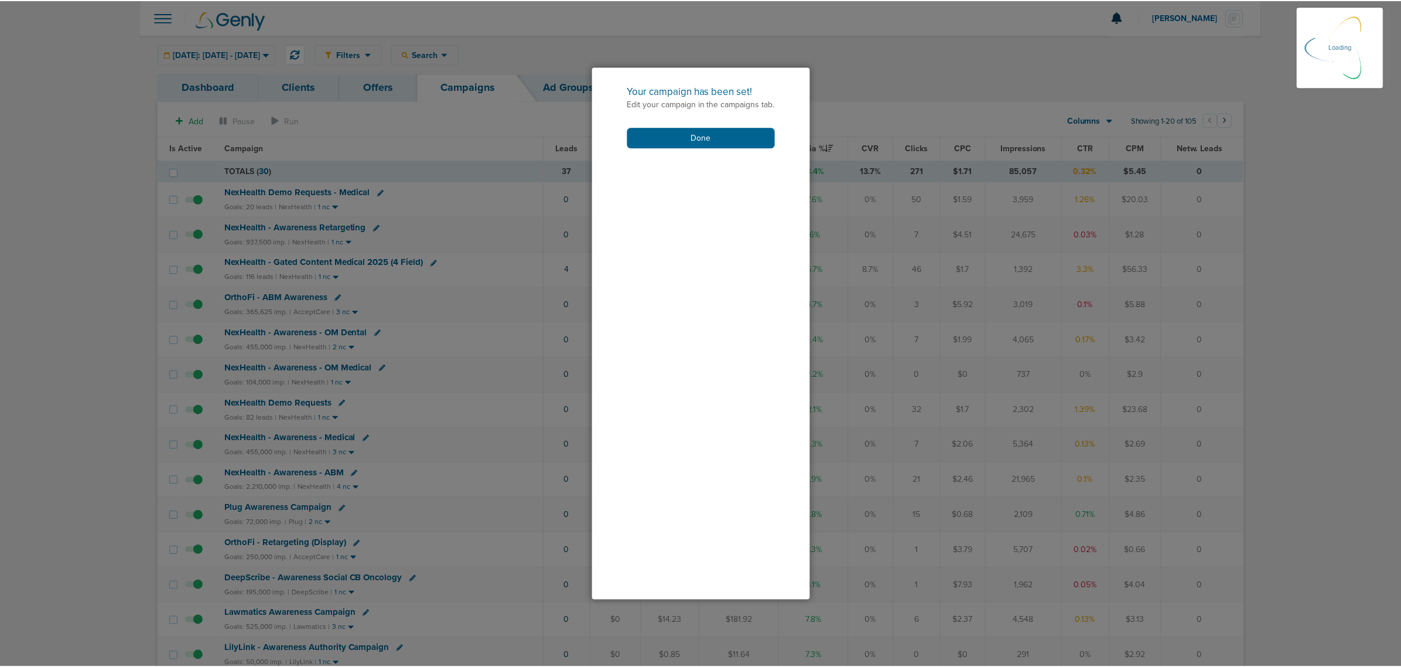
scroll to position [12, 0]
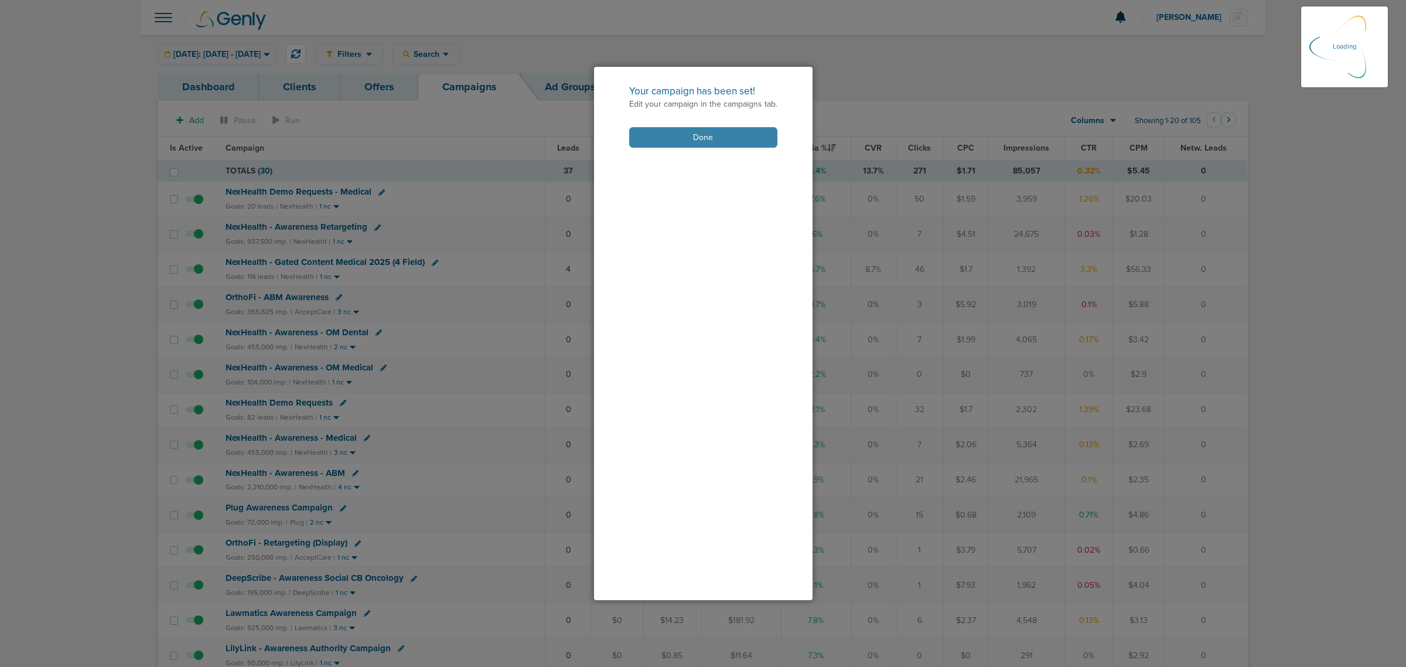
click at [684, 135] on button "Done" at bounding box center [703, 137] width 148 height 21
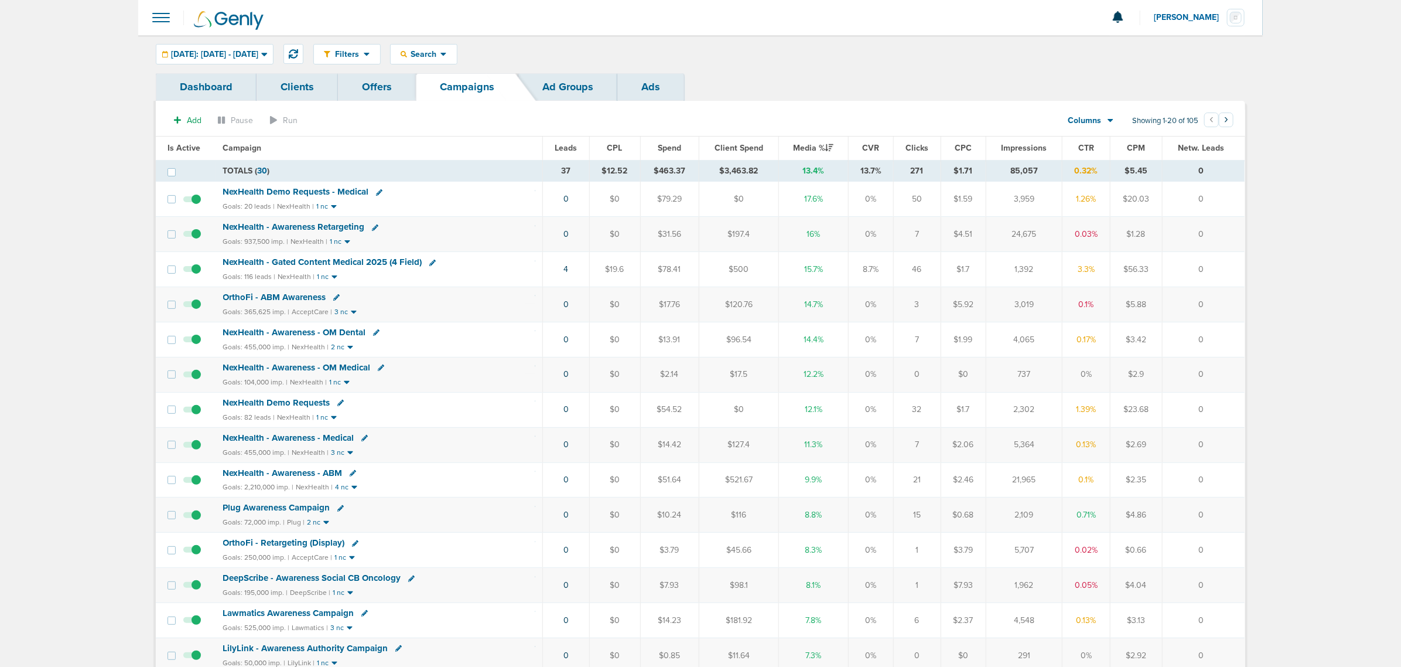
drag, startPoint x: 543, startPoint y: 399, endPoint x: 1215, endPoint y: 414, distance: 672.6
click at [1215, 414] on tr "NexHealth Demo Requests Goals: 82 leads | NexHealth | 1 nc 0 $0 $54.52 $0 12.1%…" at bounding box center [700, 409] width 1089 height 35
click at [1223, 416] on td "0" at bounding box center [1203, 409] width 83 height 35
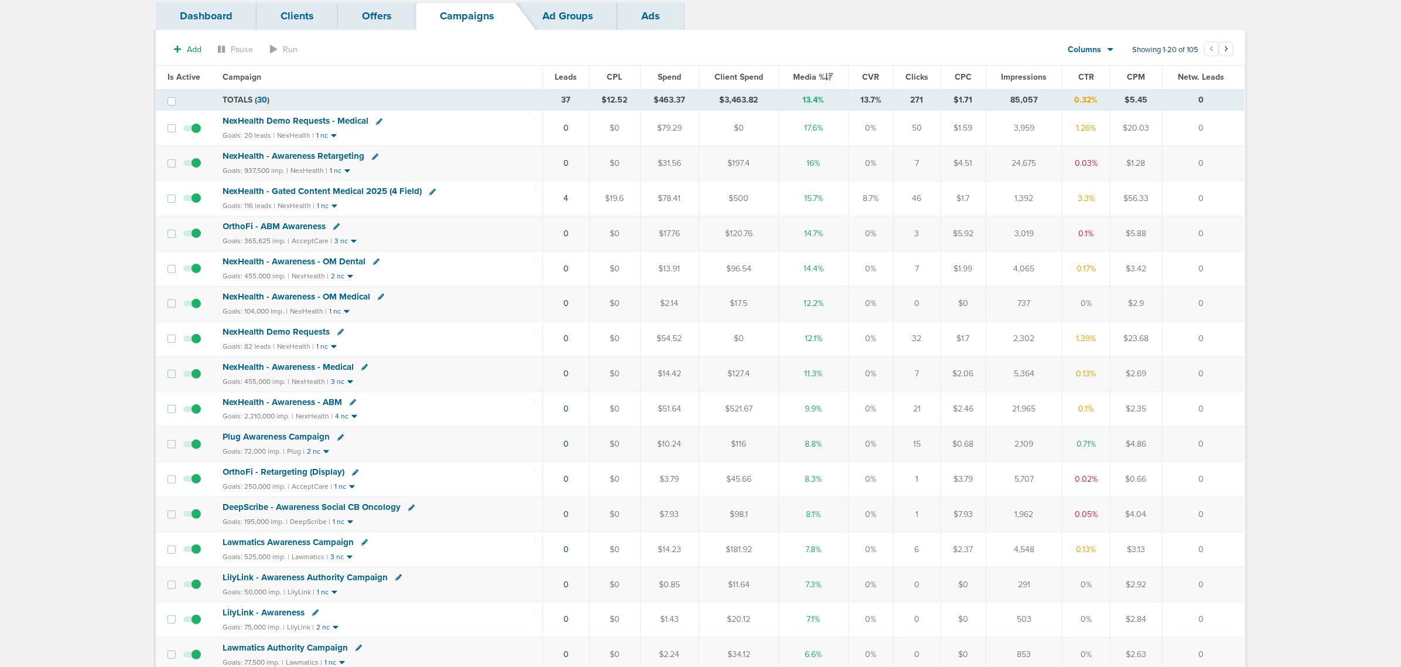
scroll to position [220, 0]
